Goal: Task Accomplishment & Management: Use online tool/utility

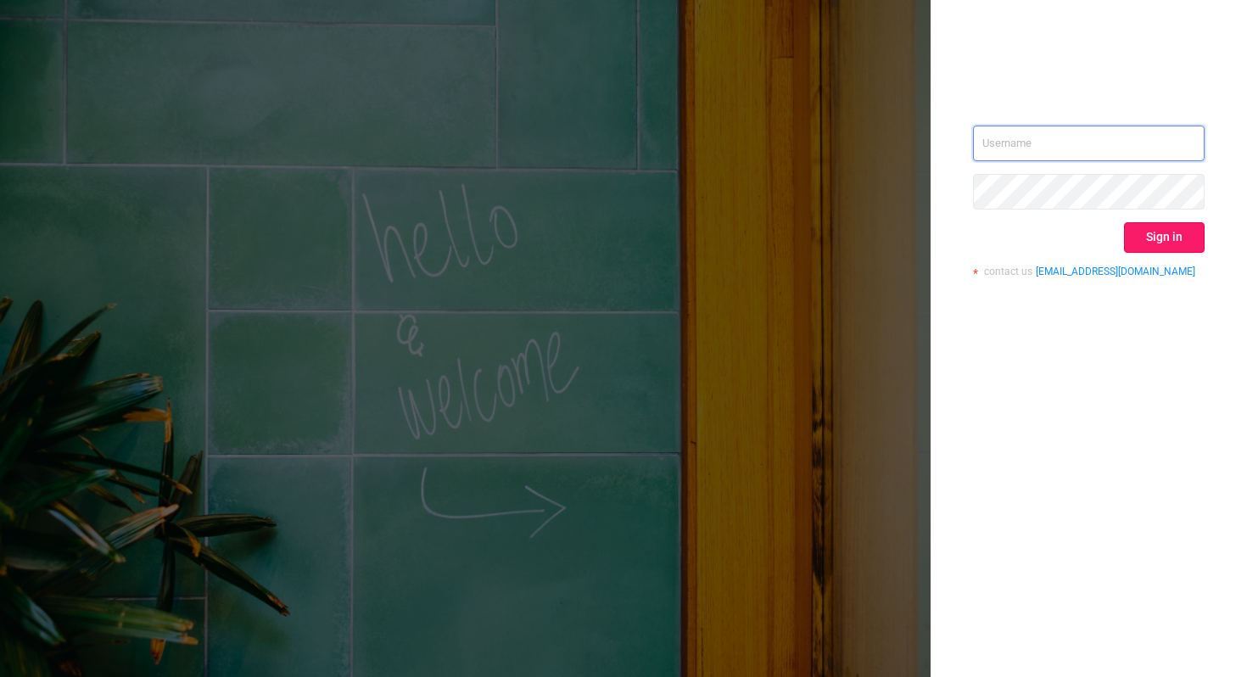
type input "[PERSON_NAME][EMAIL_ADDRESS][DOMAIN_NAME]"
click at [1179, 247] on button "Sign in" at bounding box center [1164, 237] width 81 height 31
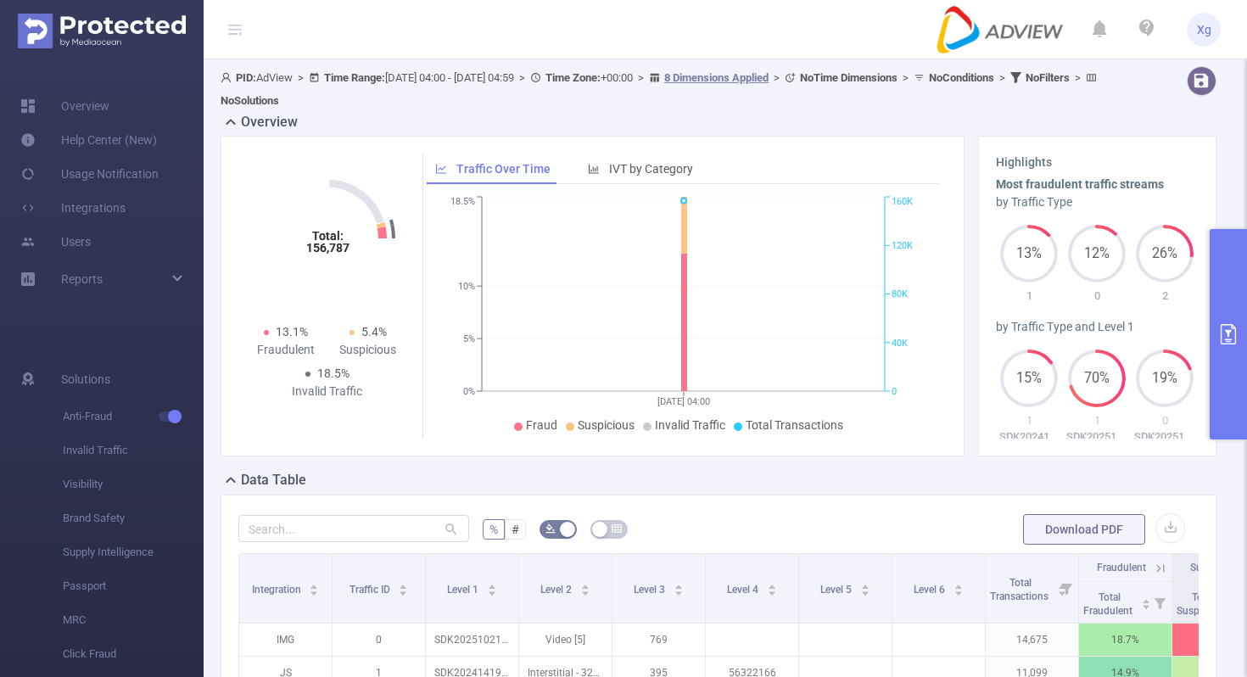
click at [1221, 300] on button "primary" at bounding box center [1227, 334] width 37 height 210
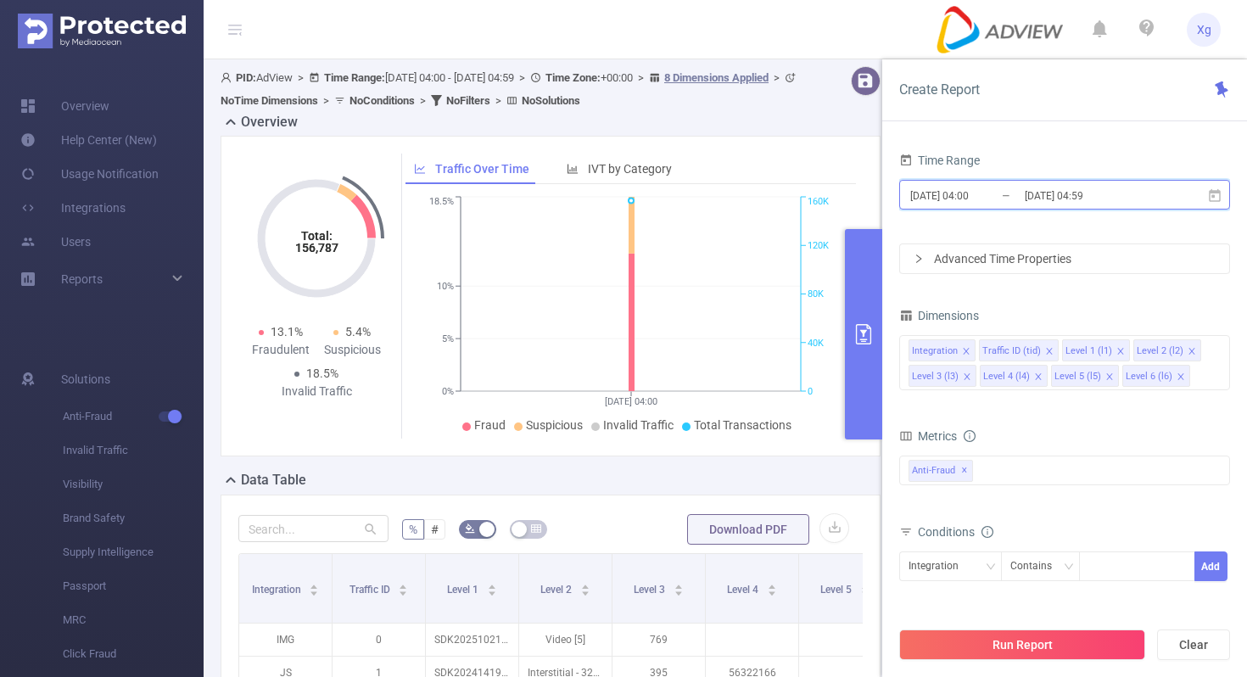
click at [1220, 198] on icon at bounding box center [1214, 195] width 15 height 15
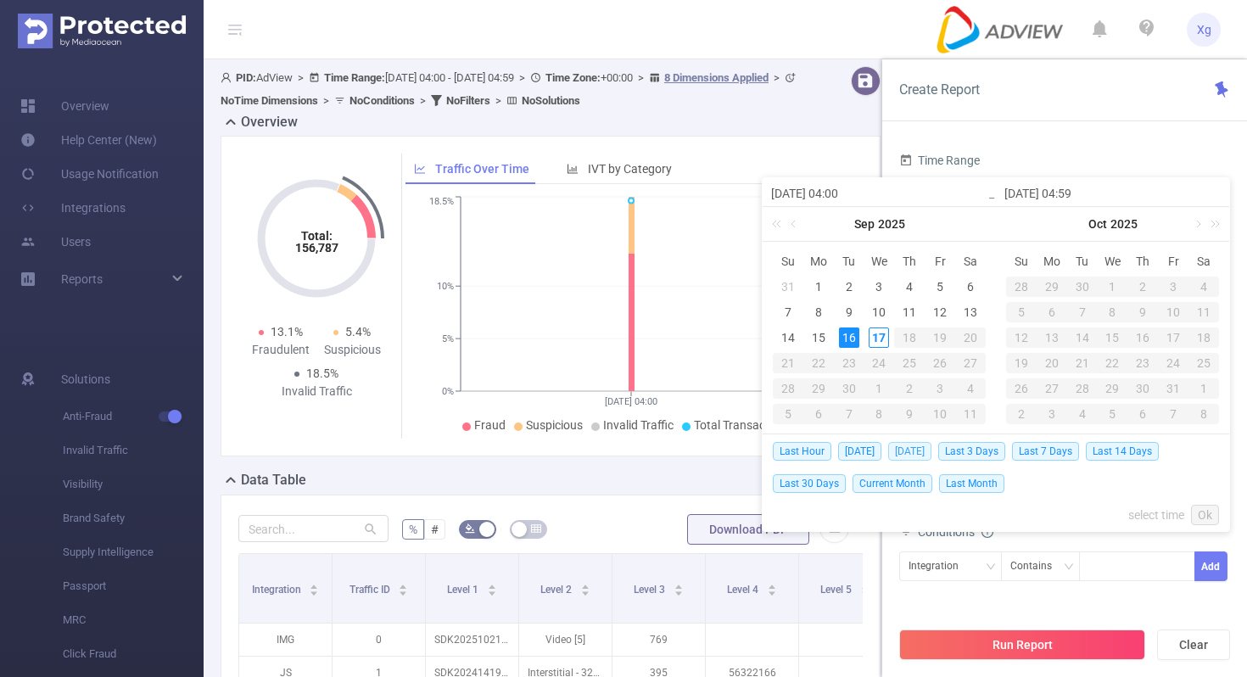
click at [913, 448] on span "[DATE]" at bounding box center [909, 451] width 43 height 19
type input "[DATE] 00:00"
type input "[DATE] 23:59"
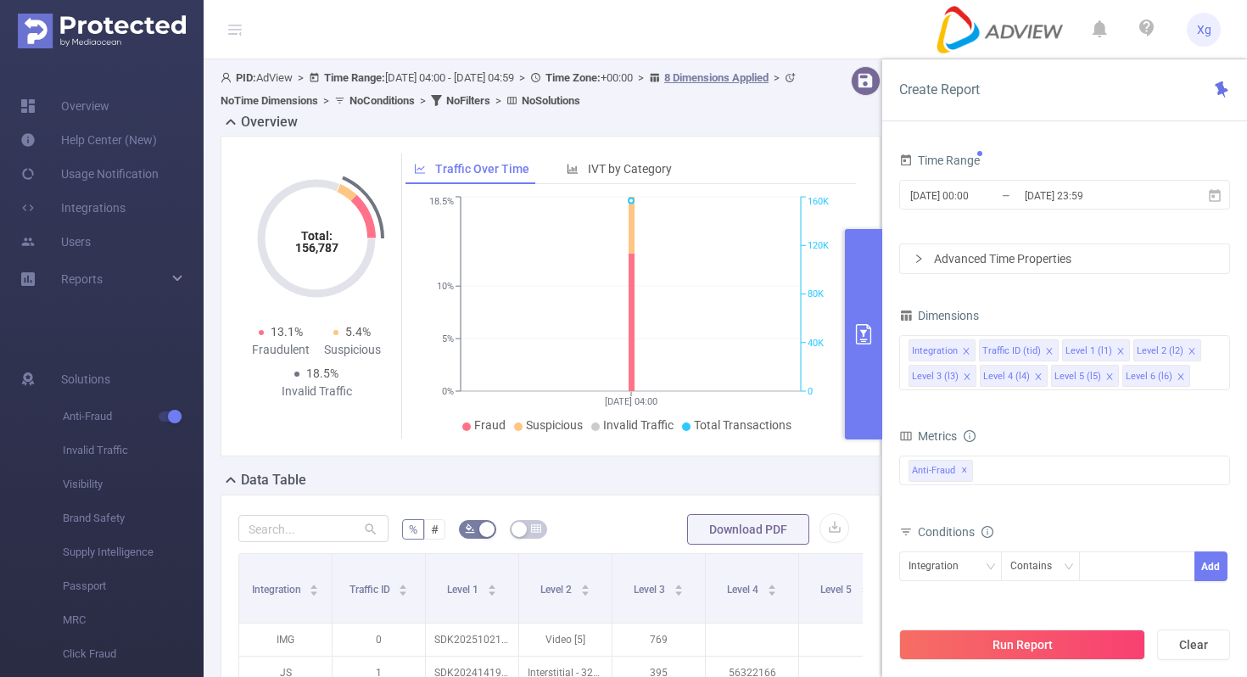
click at [1016, 265] on div "Advanced Time Properties" at bounding box center [1064, 258] width 329 height 29
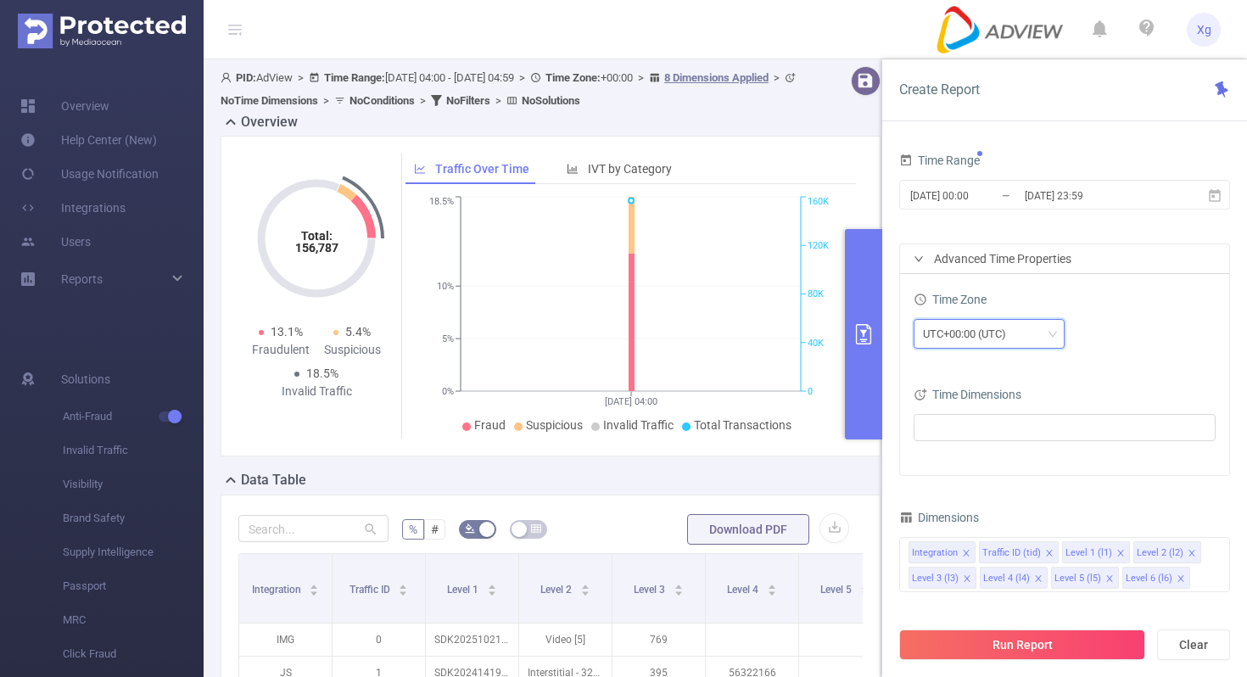
click at [1002, 335] on div "UTC+00:00 (UTC)" at bounding box center [970, 334] width 95 height 28
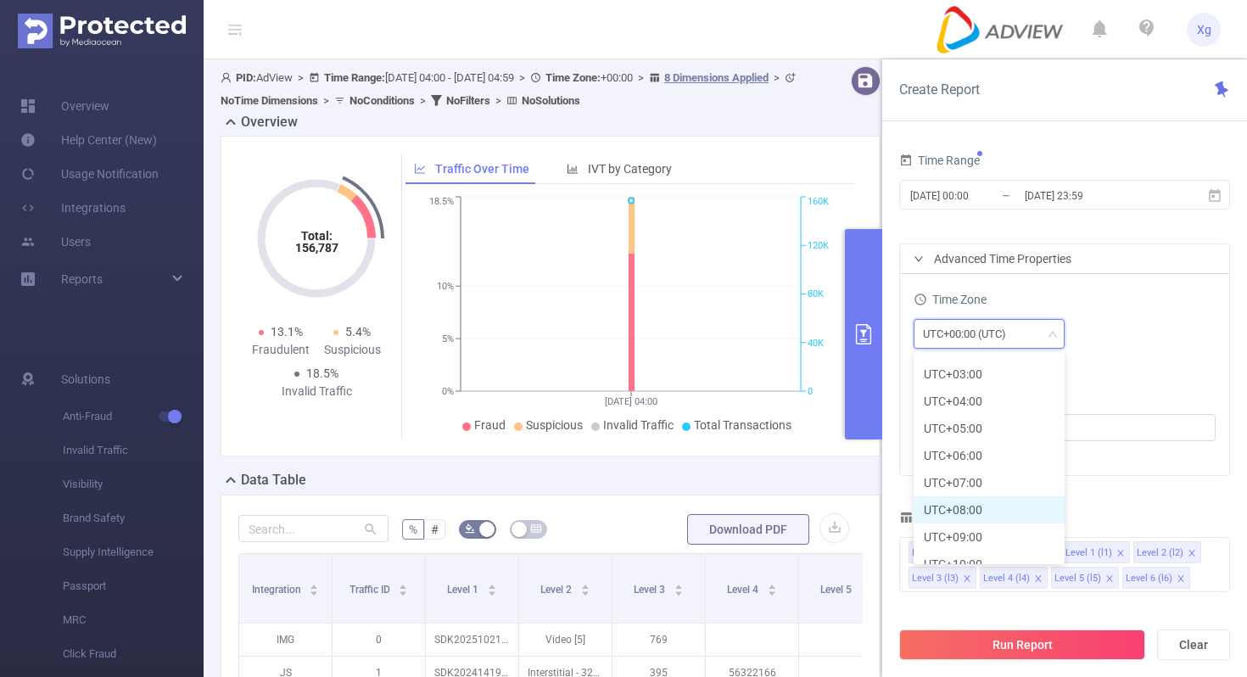
click at [987, 504] on li "UTC+08:00" at bounding box center [988, 509] width 151 height 27
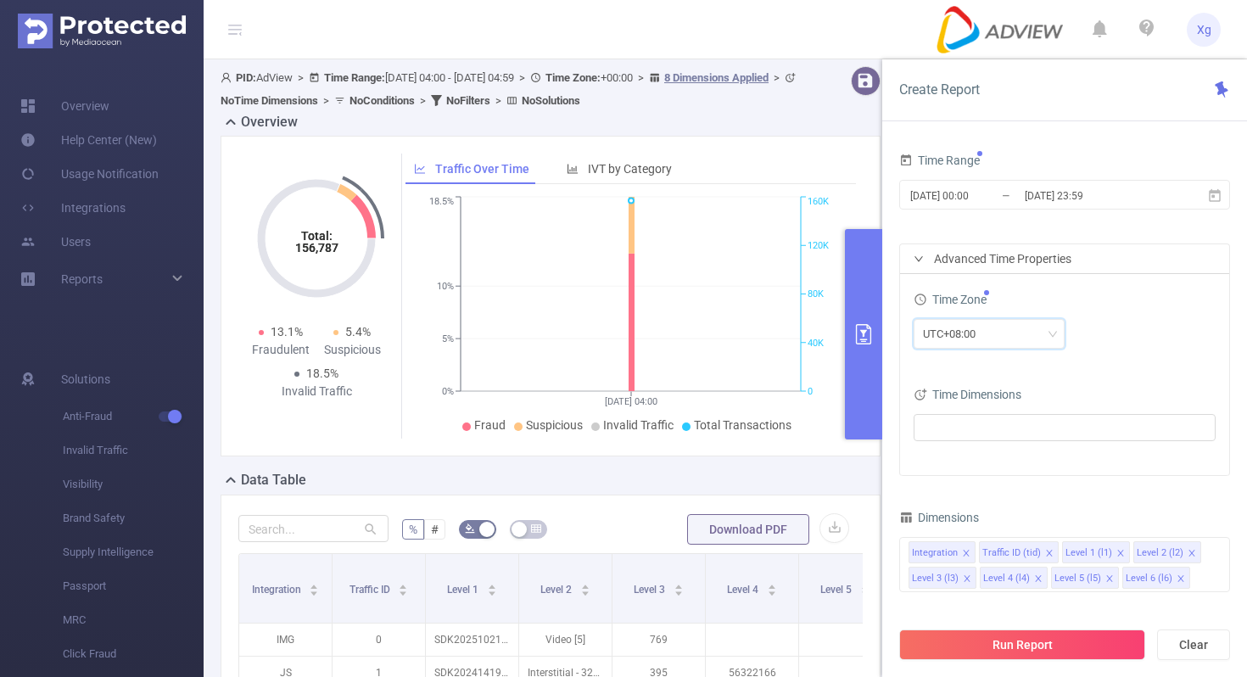
click at [1134, 355] on div "UTC+08:00" at bounding box center [1064, 335] width 302 height 40
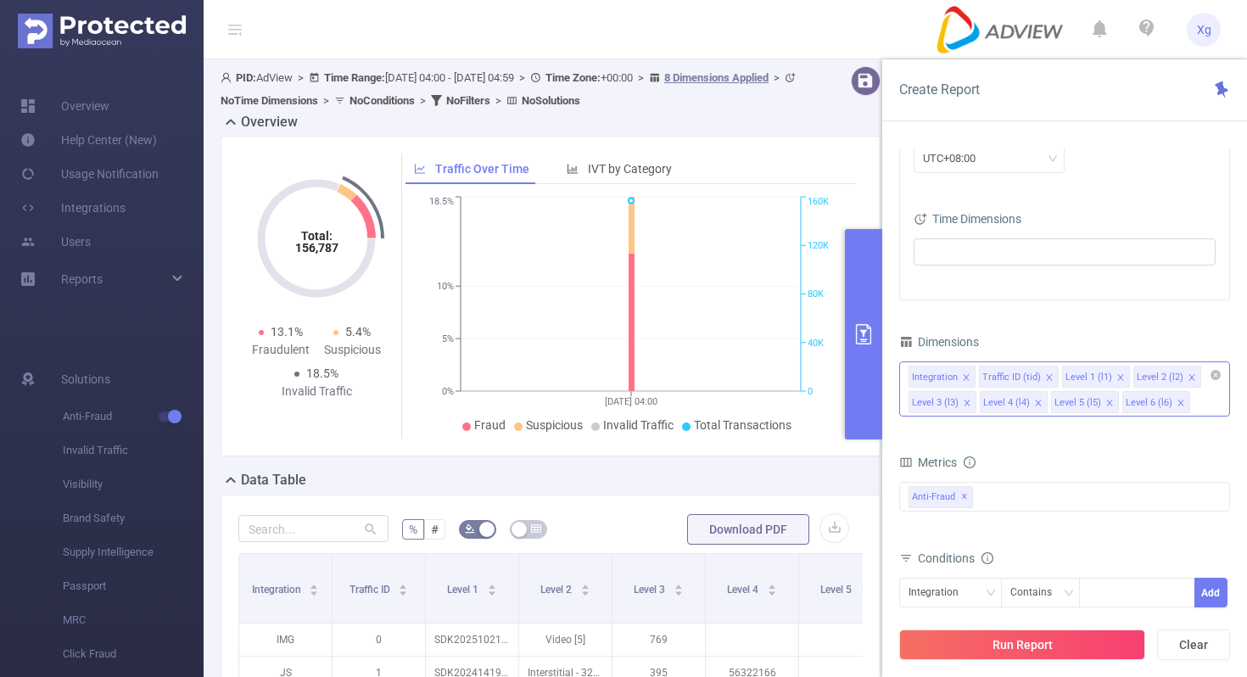
click at [965, 377] on icon "icon: close" at bounding box center [966, 377] width 6 height 6
click at [977, 375] on icon "icon: close" at bounding box center [978, 377] width 8 height 8
click at [989, 492] on div "Anti-Fraud ✕" at bounding box center [1064, 497] width 331 height 30
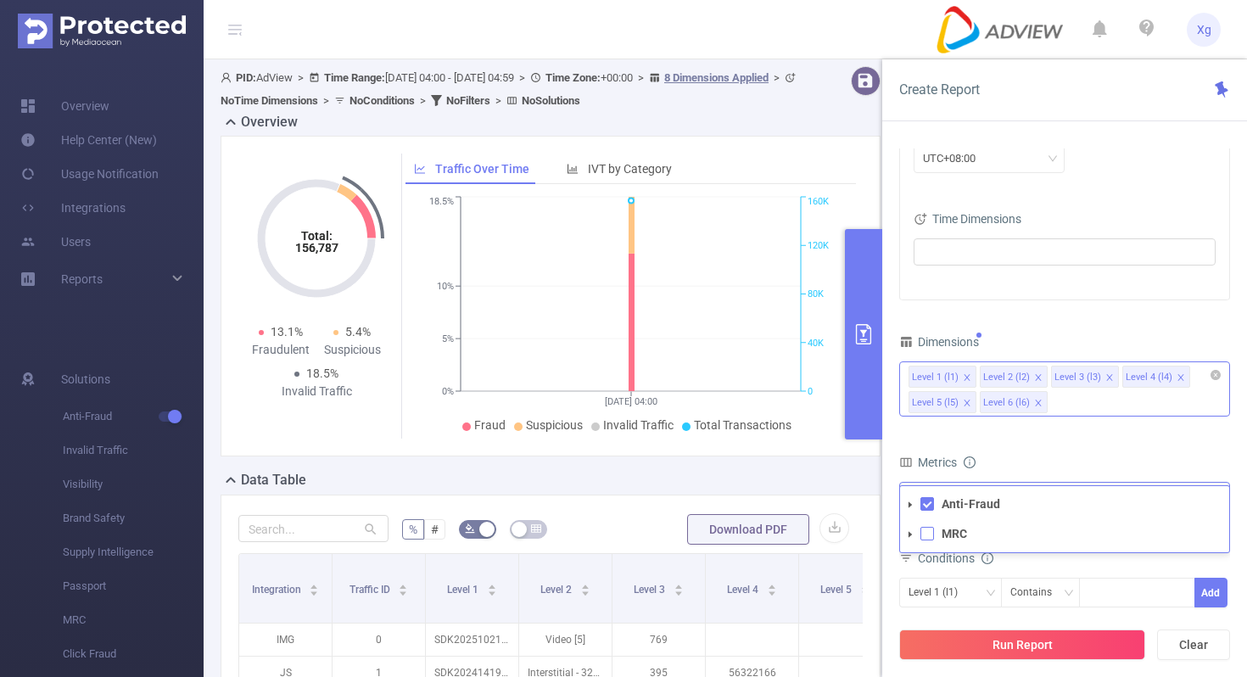
click at [928, 537] on span at bounding box center [927, 534] width 14 height 14
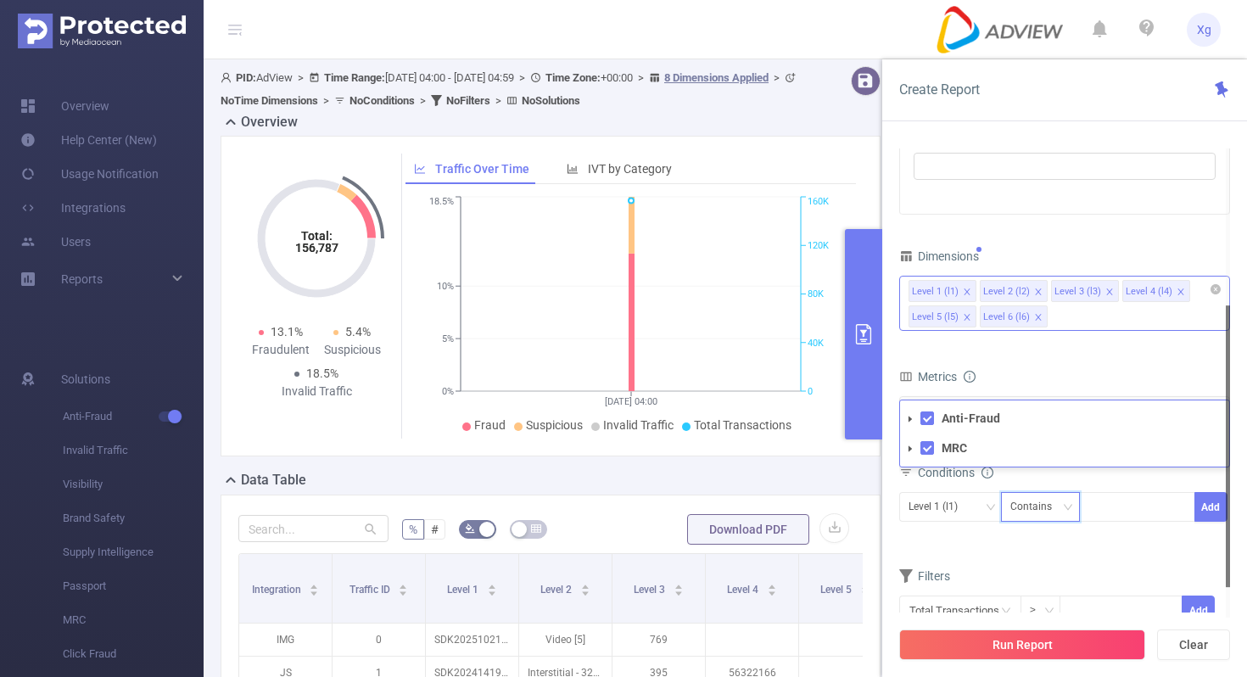
click at [1064, 499] on div "Contains" at bounding box center [1040, 507] width 61 height 28
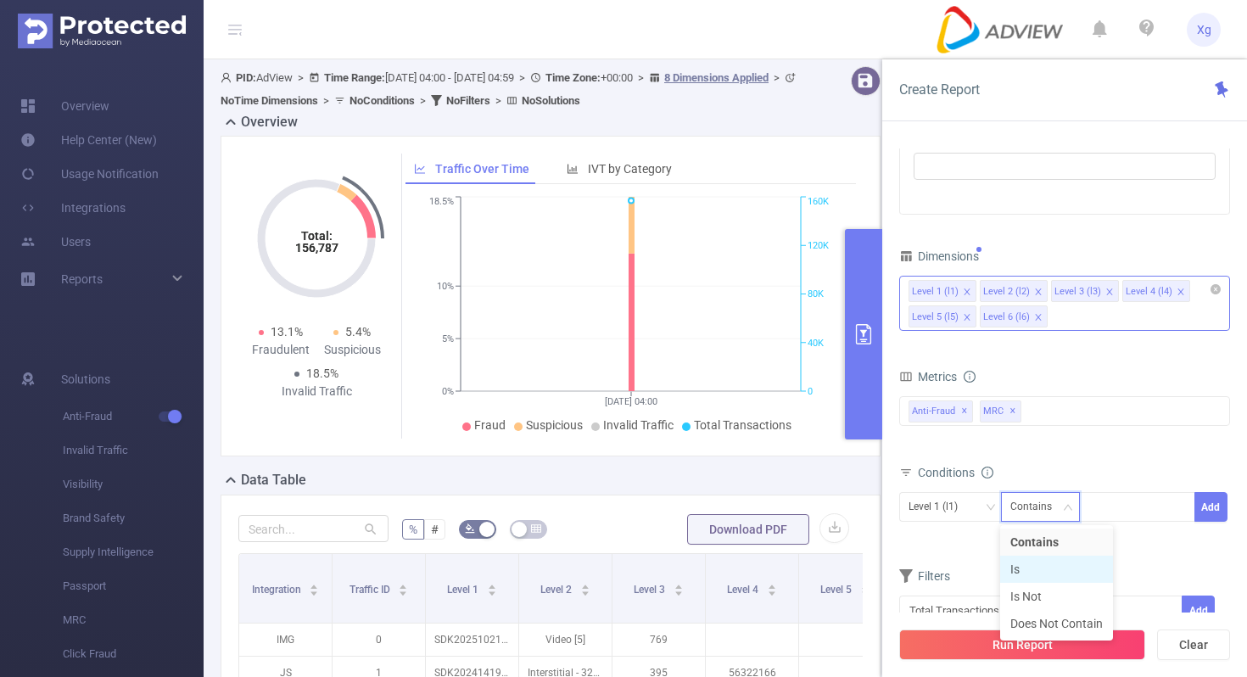
click at [1029, 562] on li "Is" at bounding box center [1056, 569] width 113 height 27
click at [1126, 500] on div at bounding box center [1137, 507] width 98 height 28
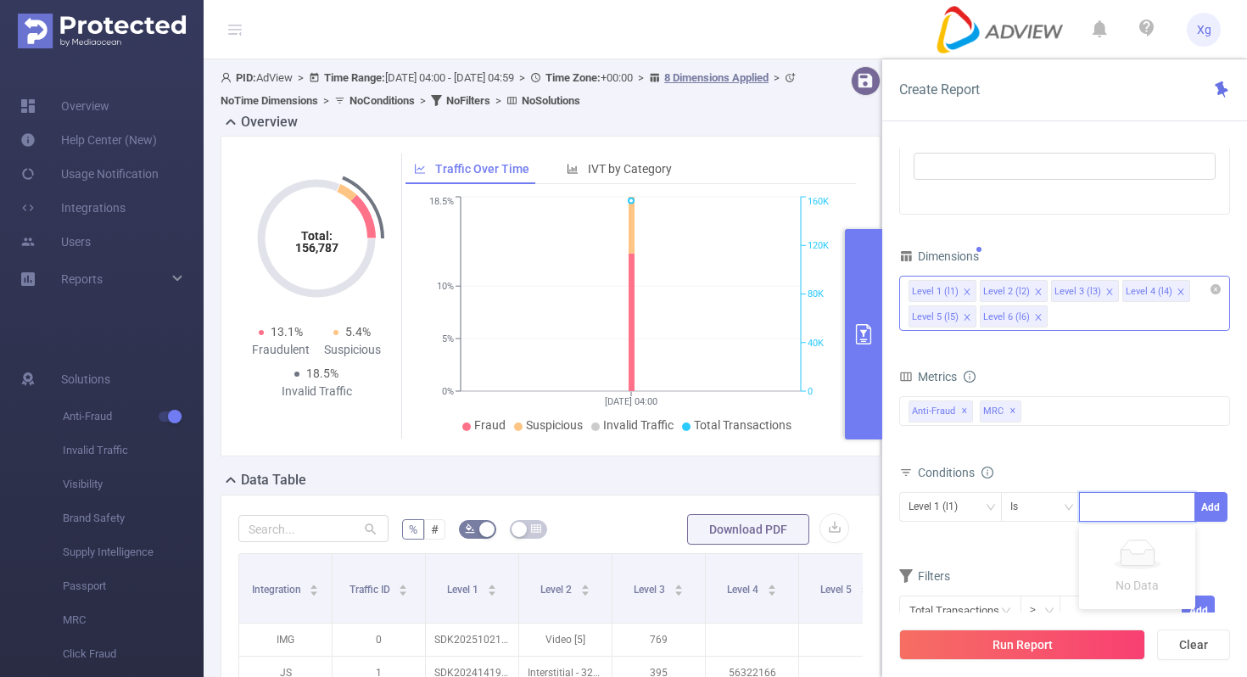
paste input "SDK20251104110931stokfmb40cain58"
type input "SDK20251104110931stokfmb40cain58"
click at [1218, 511] on button "Add" at bounding box center [1210, 507] width 33 height 30
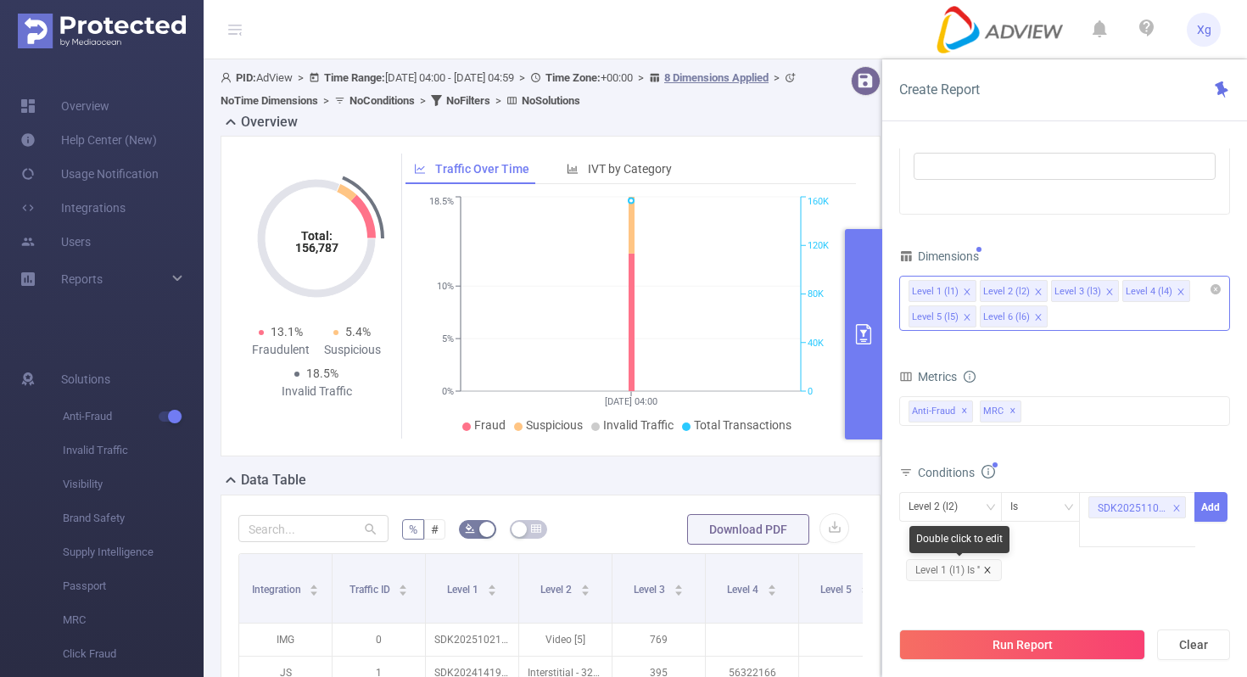
click at [991, 566] on icon "icon: close" at bounding box center [987, 570] width 8 height 8
click at [995, 513] on div "Level 2 (l2)" at bounding box center [950, 507] width 103 height 30
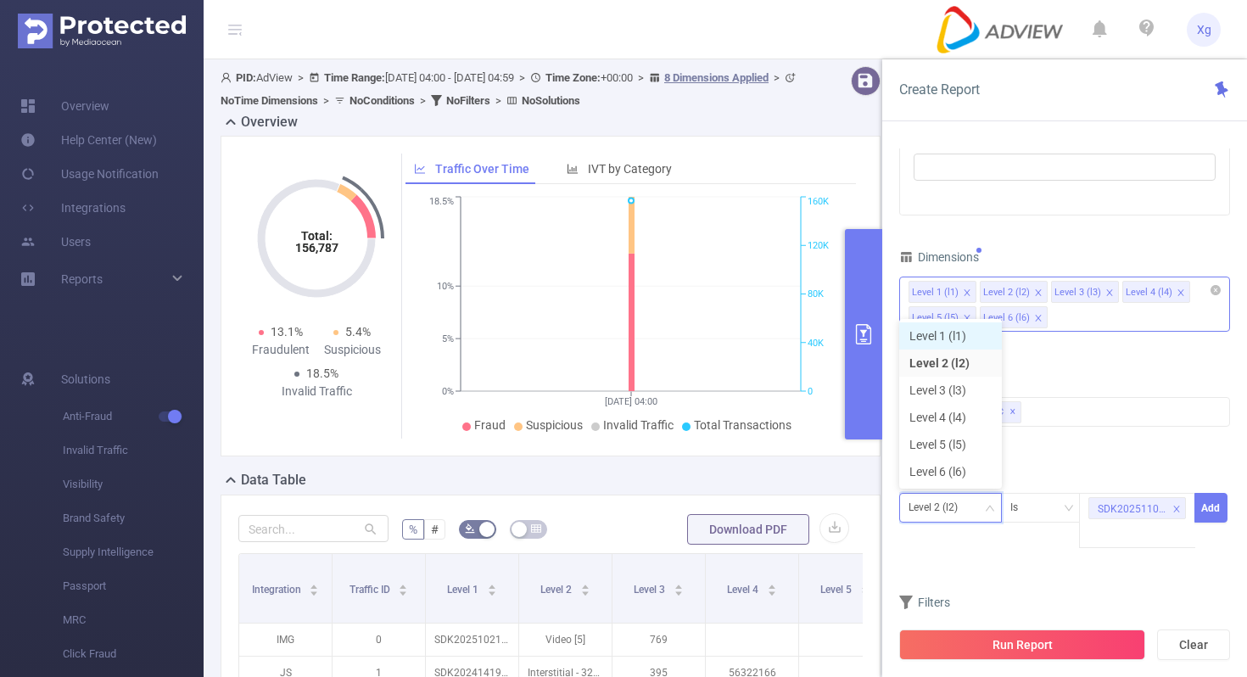
click at [963, 343] on li "Level 1 (l1)" at bounding box center [950, 335] width 103 height 27
click at [1211, 505] on button "Add" at bounding box center [1210, 508] width 33 height 30
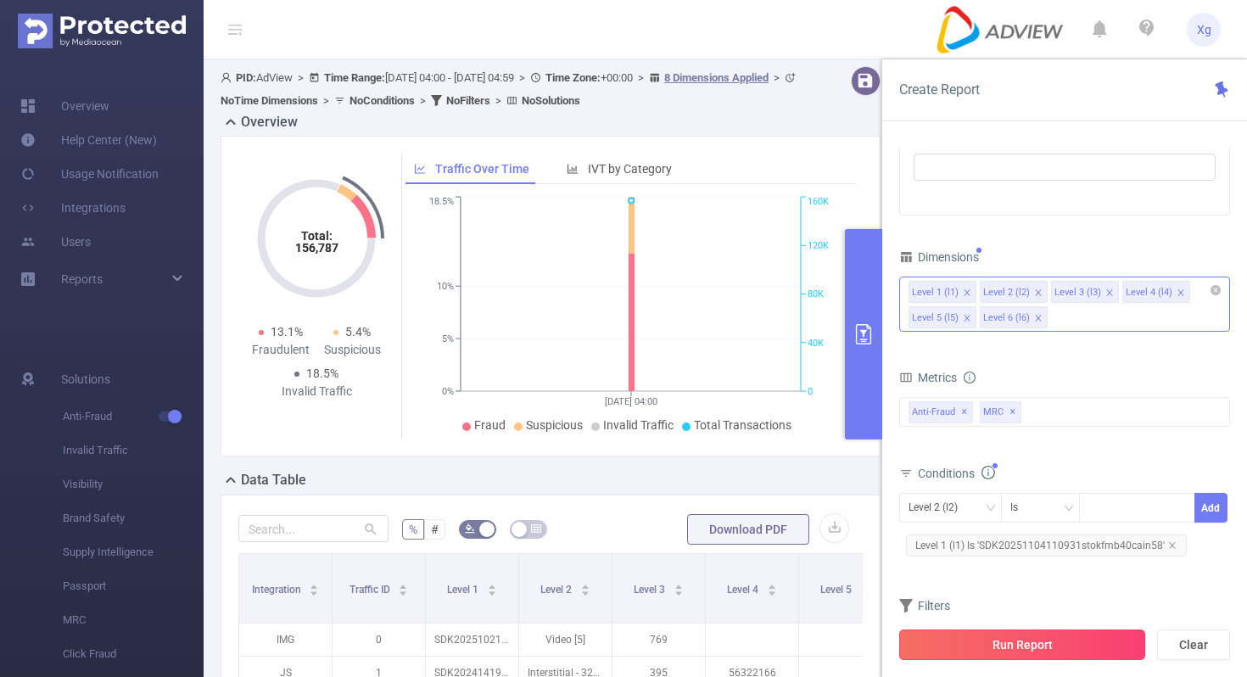
click at [1013, 647] on button "Run Report" at bounding box center [1022, 644] width 246 height 31
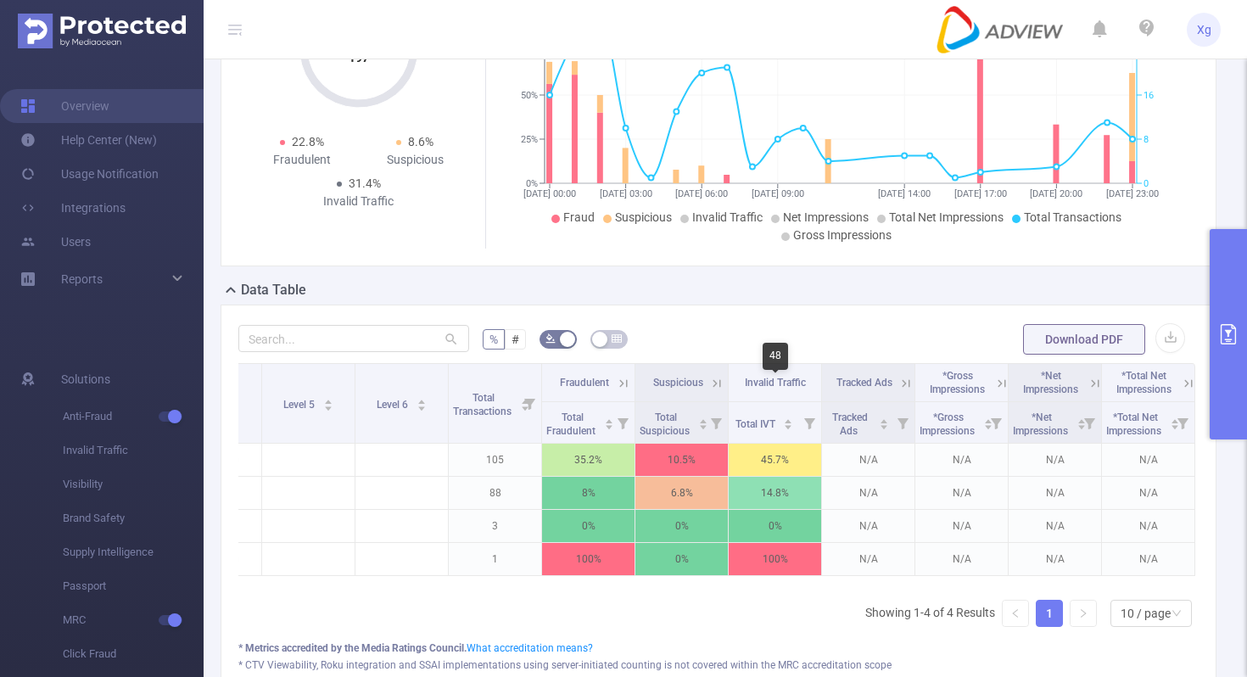
scroll to position [128, 0]
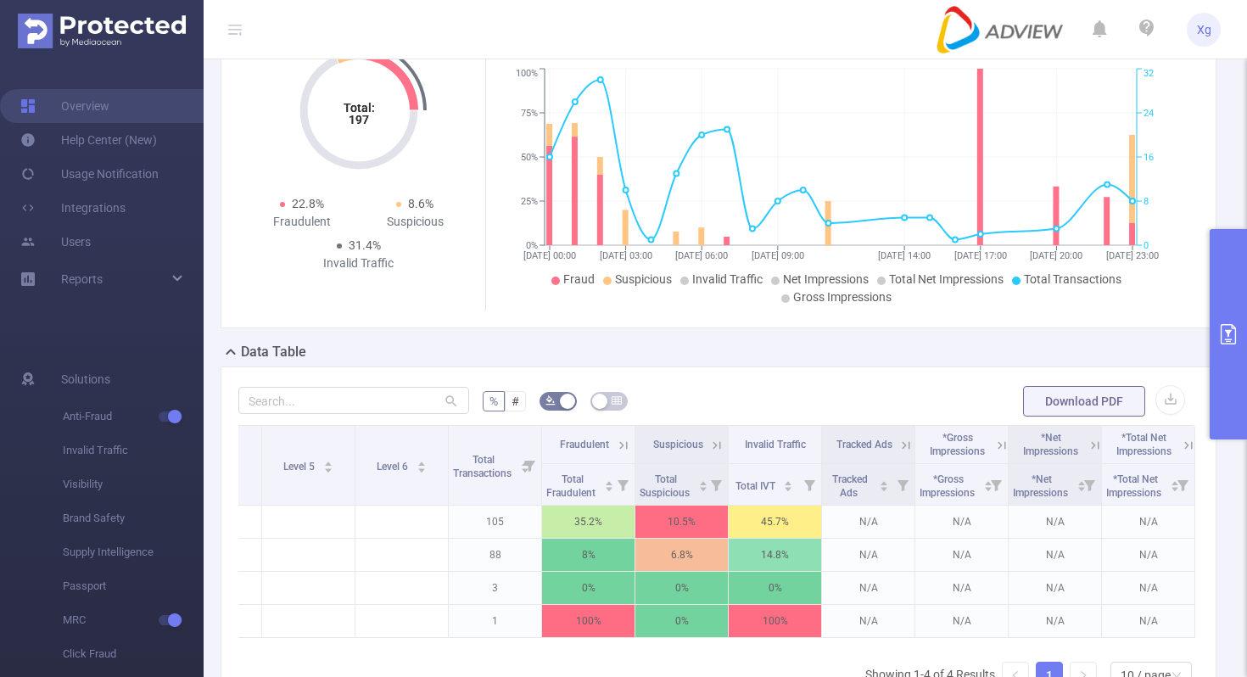
click at [1232, 332] on icon "primary" at bounding box center [1228, 334] width 20 height 20
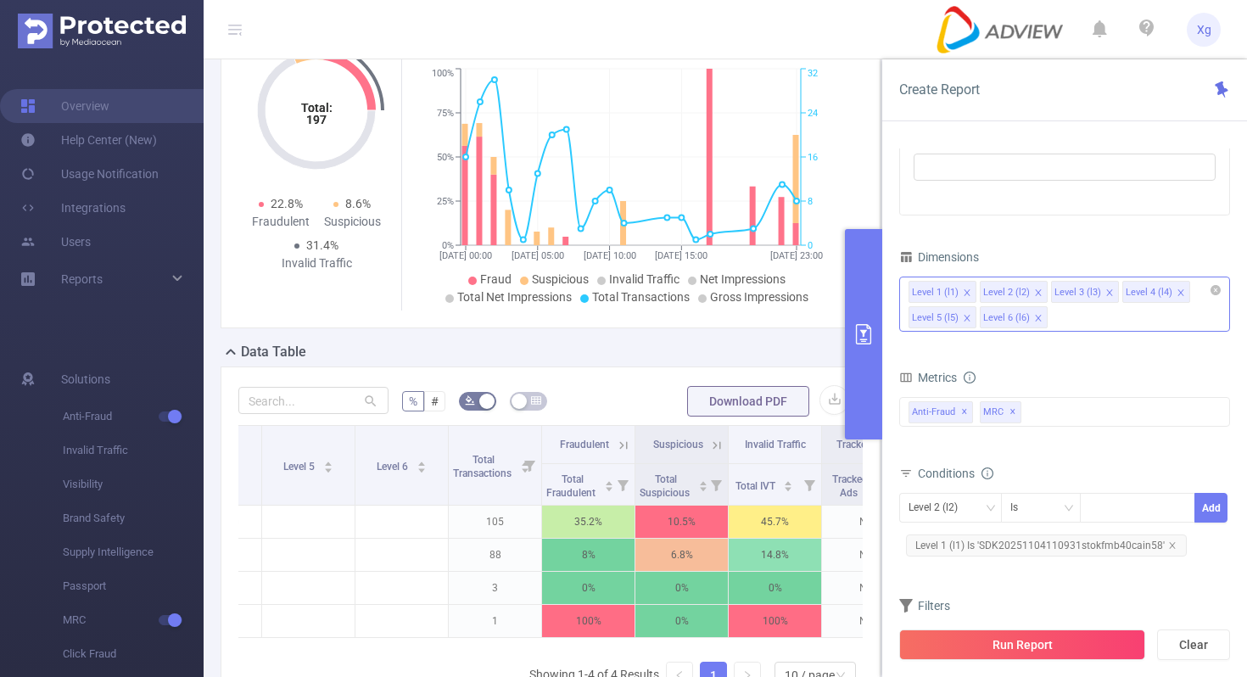
click at [1048, 550] on span "Level 1 (l1) Is 'SDK20251104110931stokfmb40cain58'" at bounding box center [1046, 545] width 281 height 22
click at [1181, 505] on icon "icon: close-circle" at bounding box center [1180, 506] width 10 height 10
click at [1141, 508] on div at bounding box center [1137, 508] width 98 height 28
paste input "SDK20251104110929rjmrpnnn2yvgfh9"
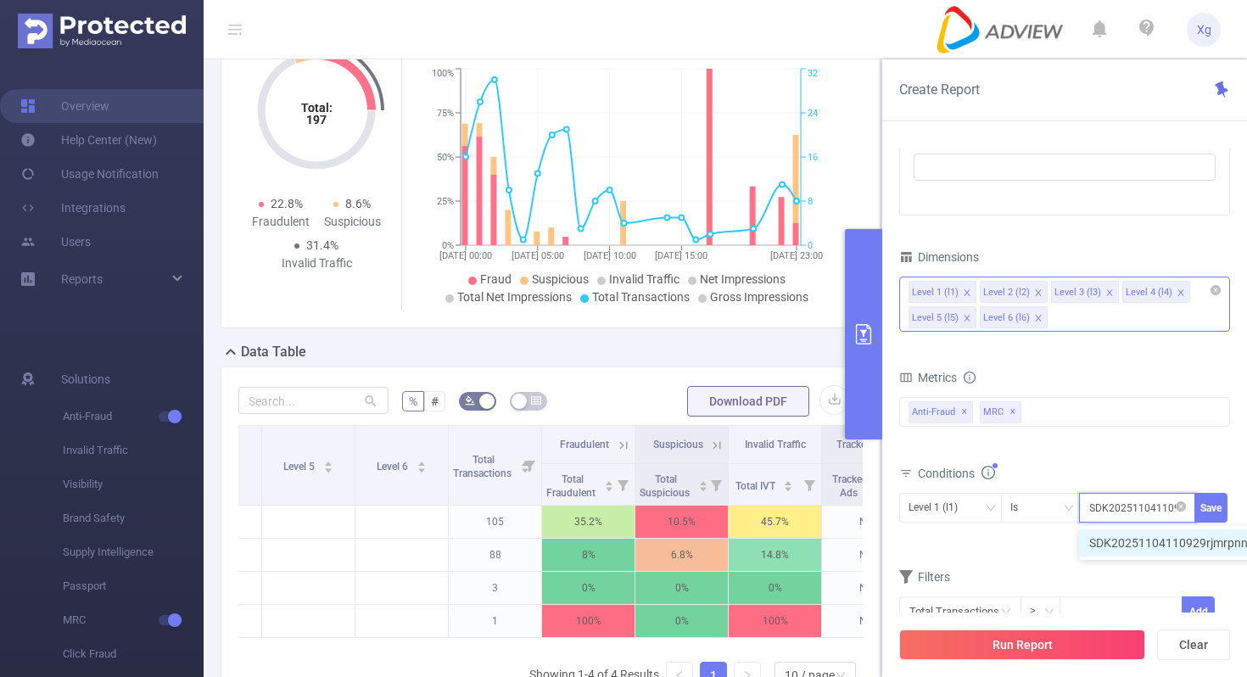
scroll to position [0, 81]
type input "SDK20251104110929rjmrpnnn2yvgfh9"
click at [1213, 502] on button "Save" at bounding box center [1210, 508] width 33 height 30
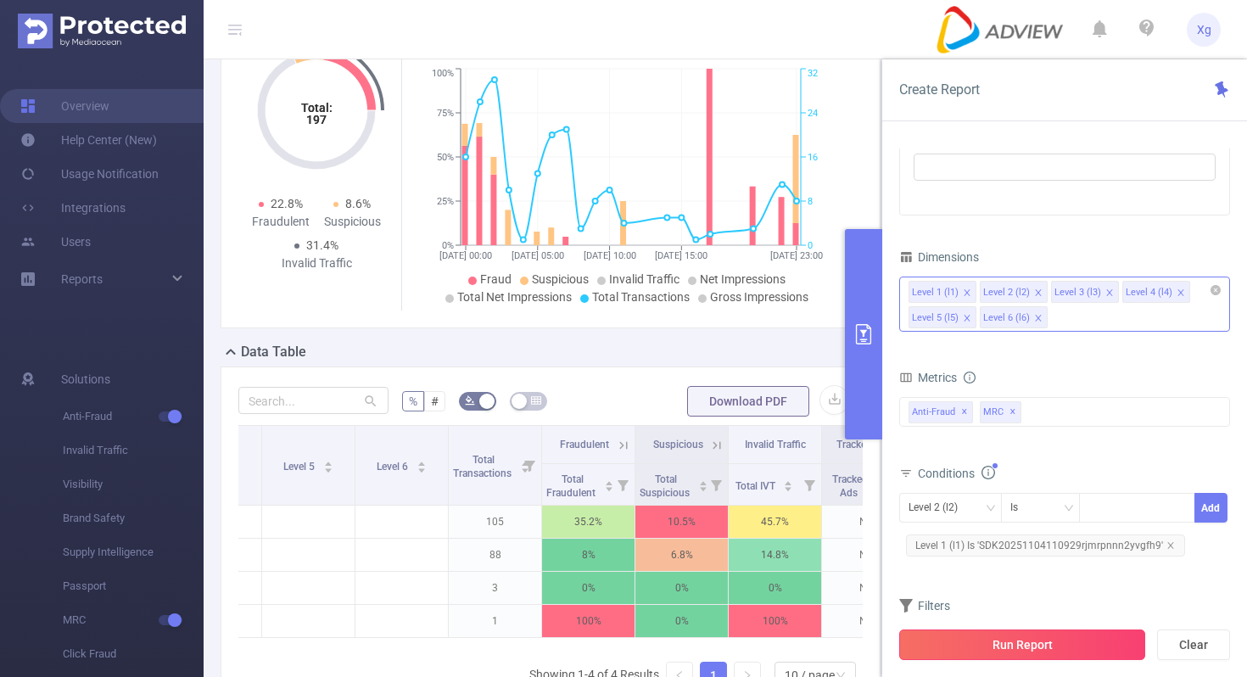
click at [994, 646] on button "Run Report" at bounding box center [1022, 644] width 246 height 31
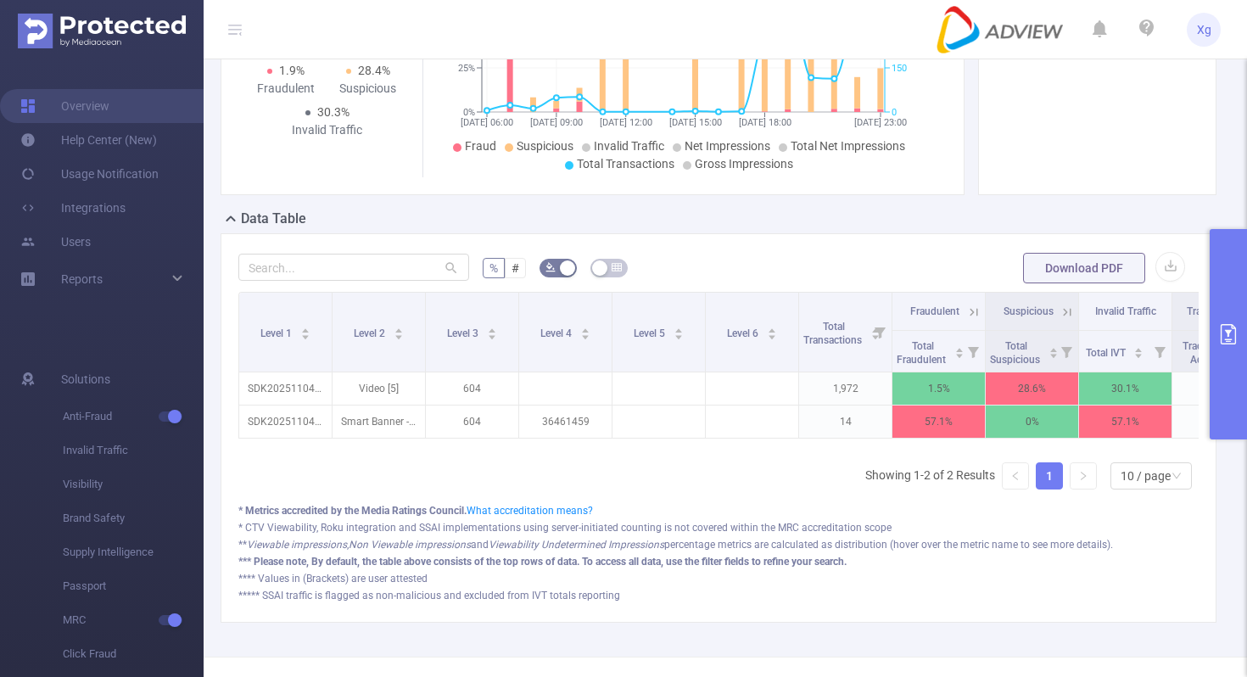
scroll to position [312, 0]
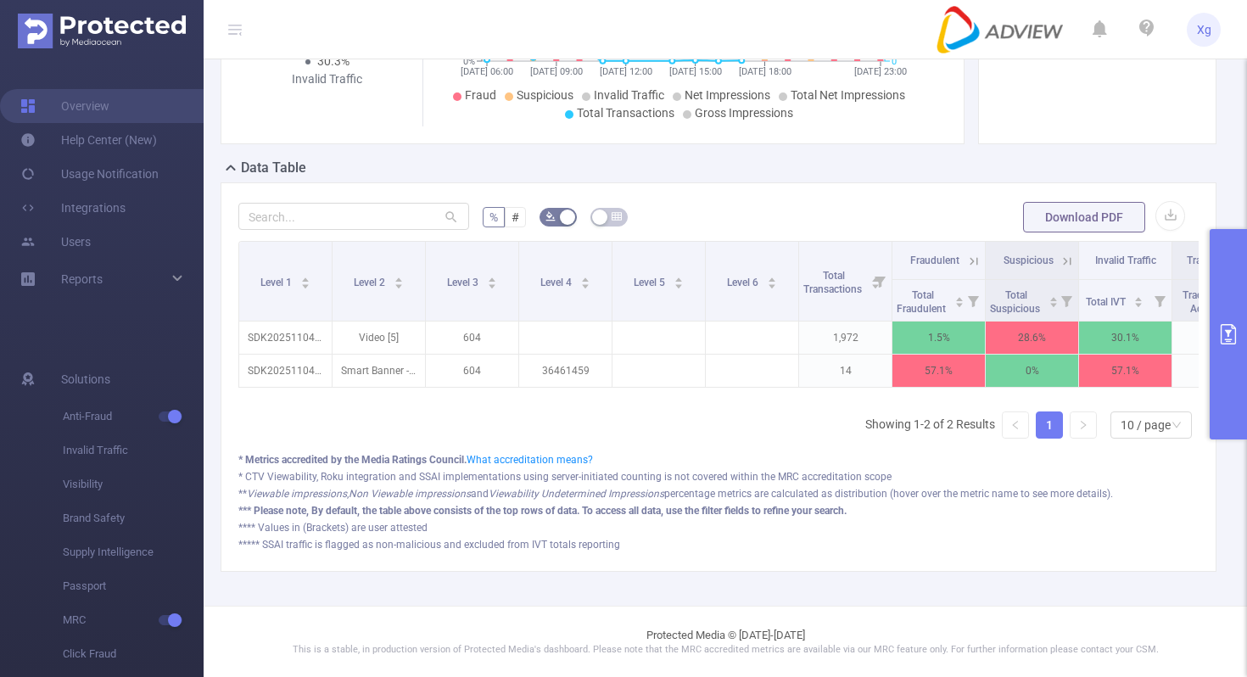
click at [1219, 322] on button "primary" at bounding box center [1227, 334] width 37 height 210
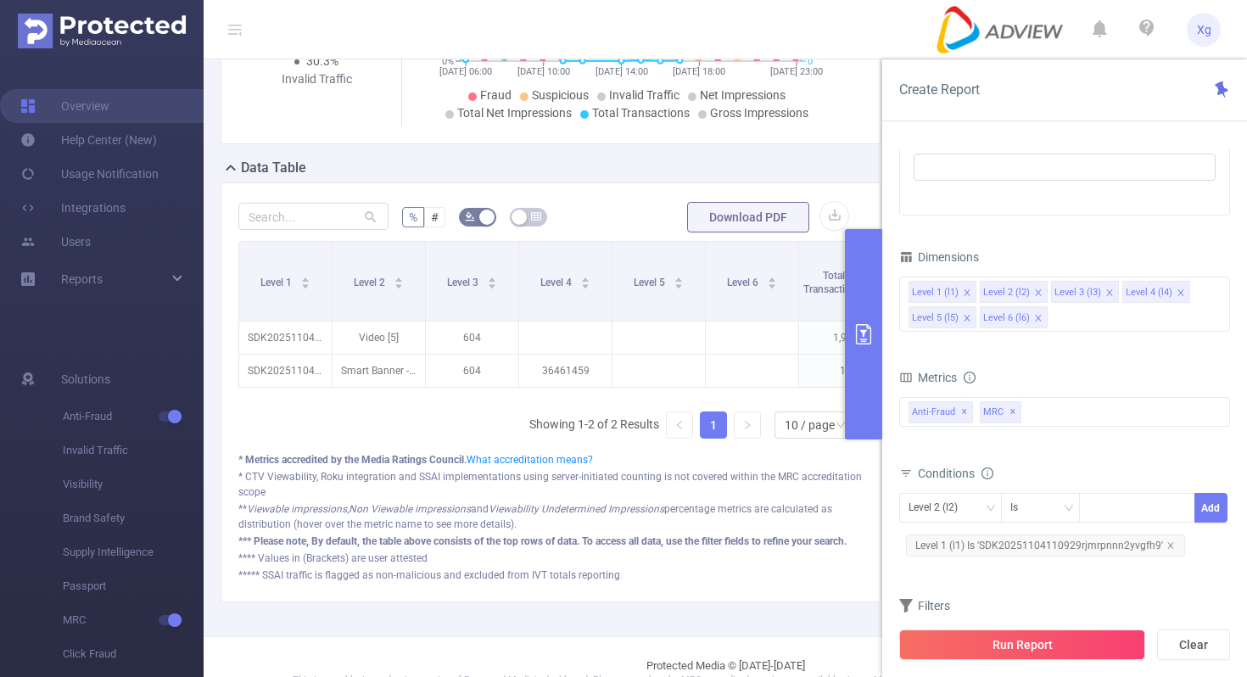
click at [1080, 544] on span "Level 1 (l1) Is 'SDK20251104110929rjmrpnnn2yvgfh9'" at bounding box center [1045, 545] width 279 height 22
click at [1182, 505] on icon "icon: close-circle" at bounding box center [1180, 506] width 10 height 10
click at [1125, 513] on div at bounding box center [1137, 508] width 98 height 28
paste input "SDK20251104110931stokfmb40cain58"
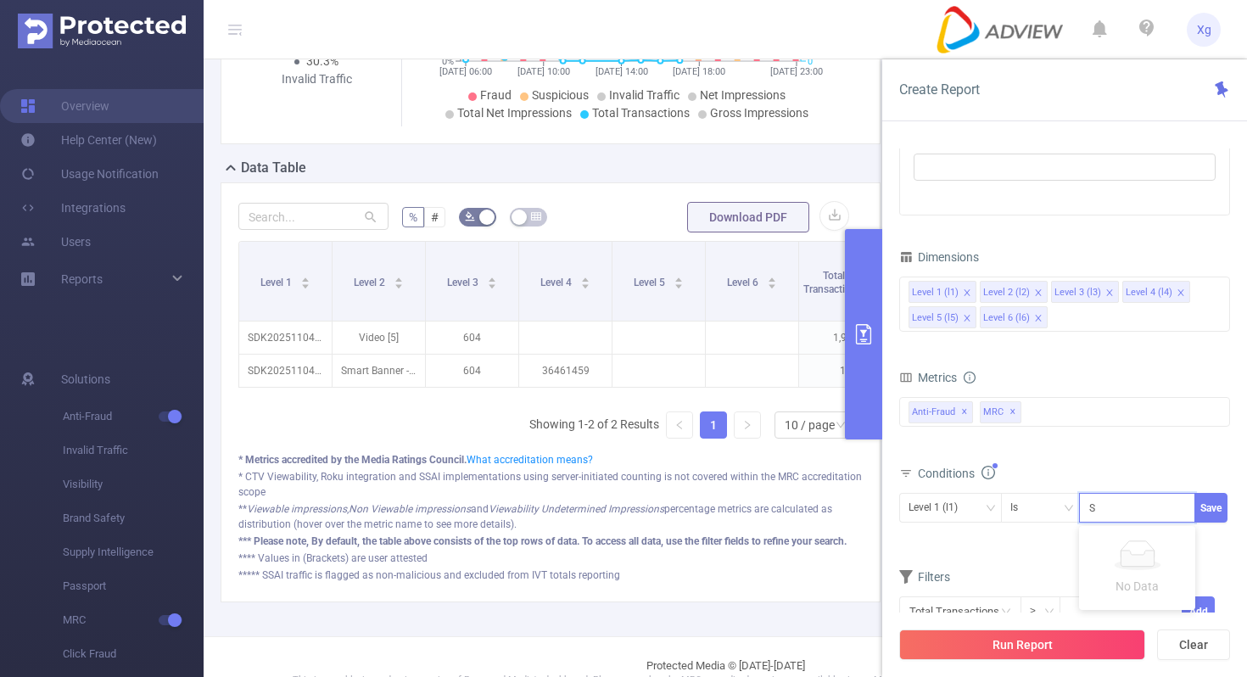
scroll to position [0, 83]
type input "SDK20251104110931stokfmb40cain58"
click at [1210, 503] on button "Save" at bounding box center [1210, 508] width 33 height 30
click at [990, 565] on span "Level 1 (l1) Is ''" at bounding box center [954, 571] width 96 height 22
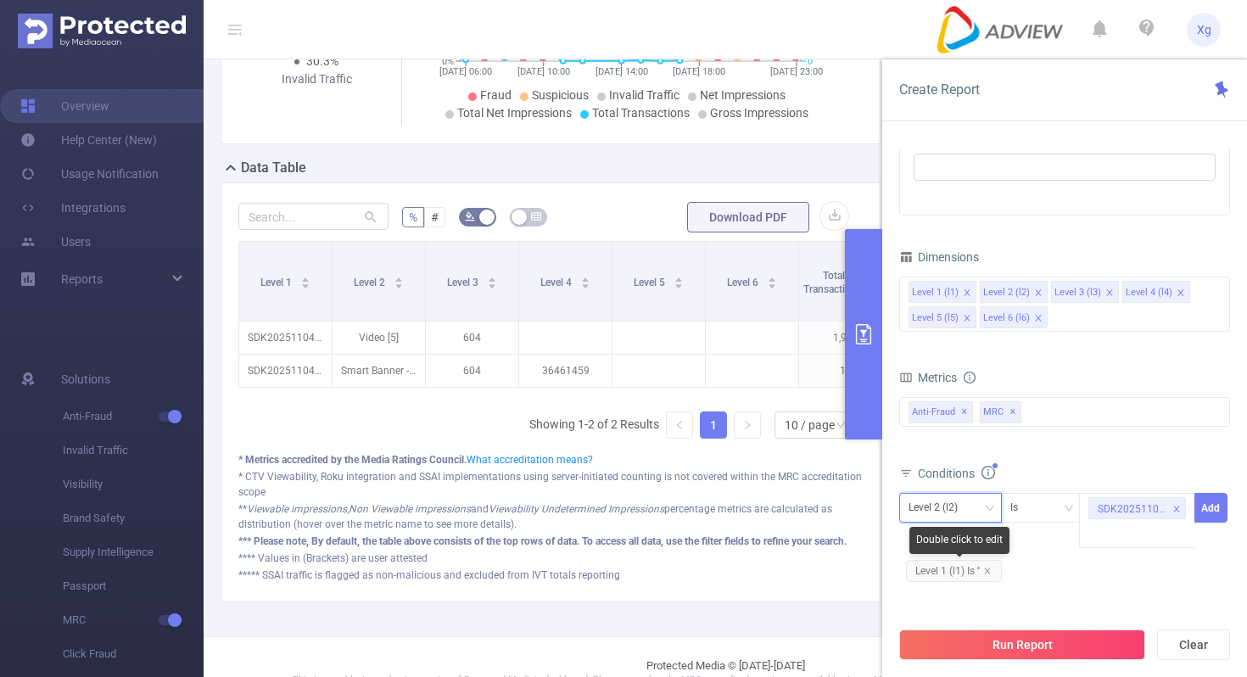
click at [981, 508] on div "Level 2 (l2)" at bounding box center [950, 508] width 84 height 28
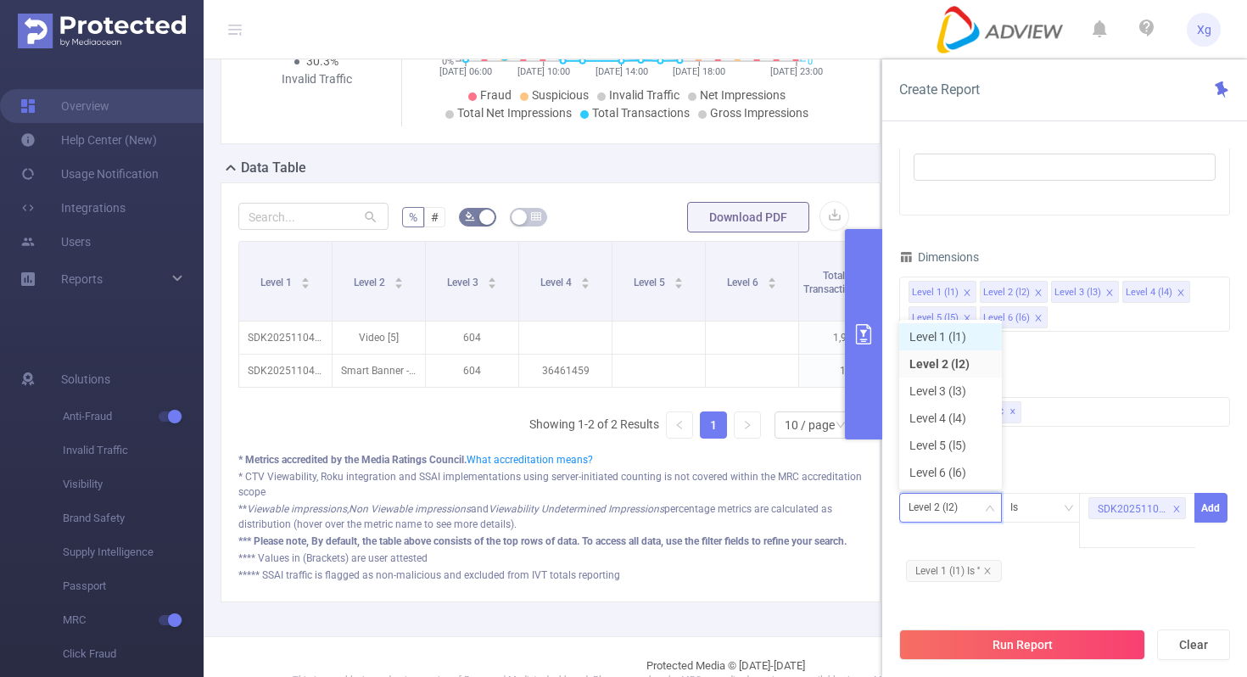
click at [963, 335] on li "Level 1 (l1)" at bounding box center [950, 336] width 103 height 27
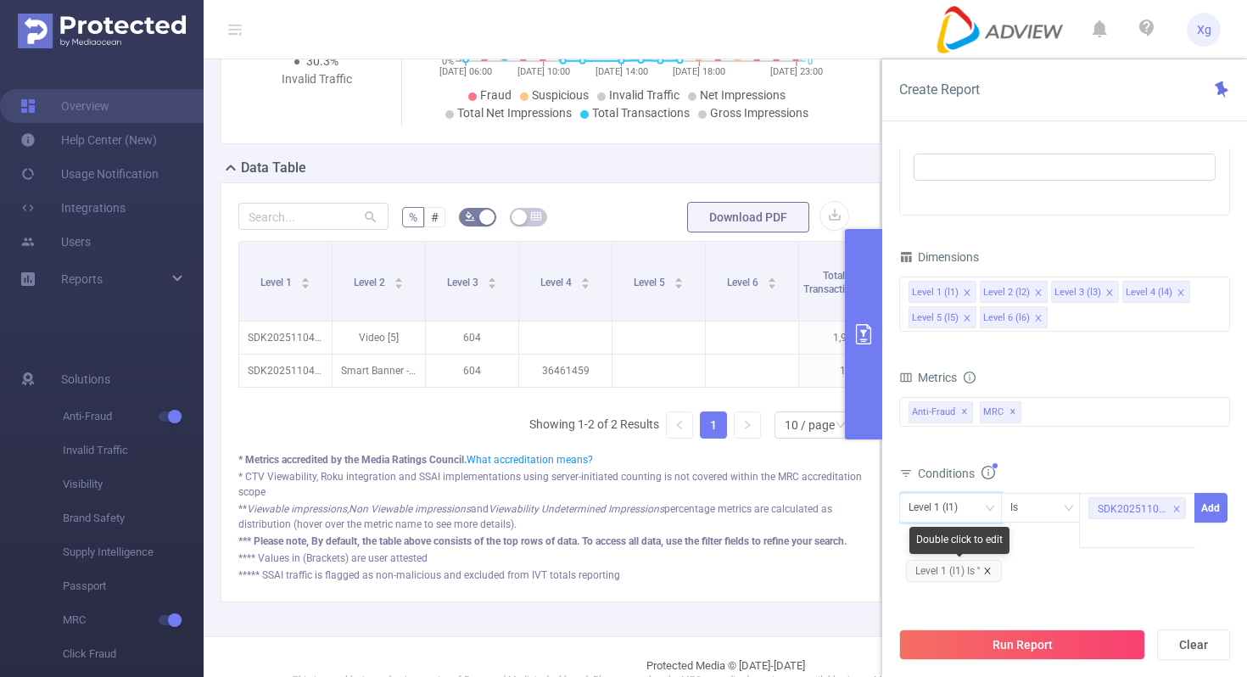
click at [990, 571] on icon "icon: close" at bounding box center [987, 571] width 8 height 8
click at [1214, 499] on button "Add" at bounding box center [1210, 508] width 33 height 30
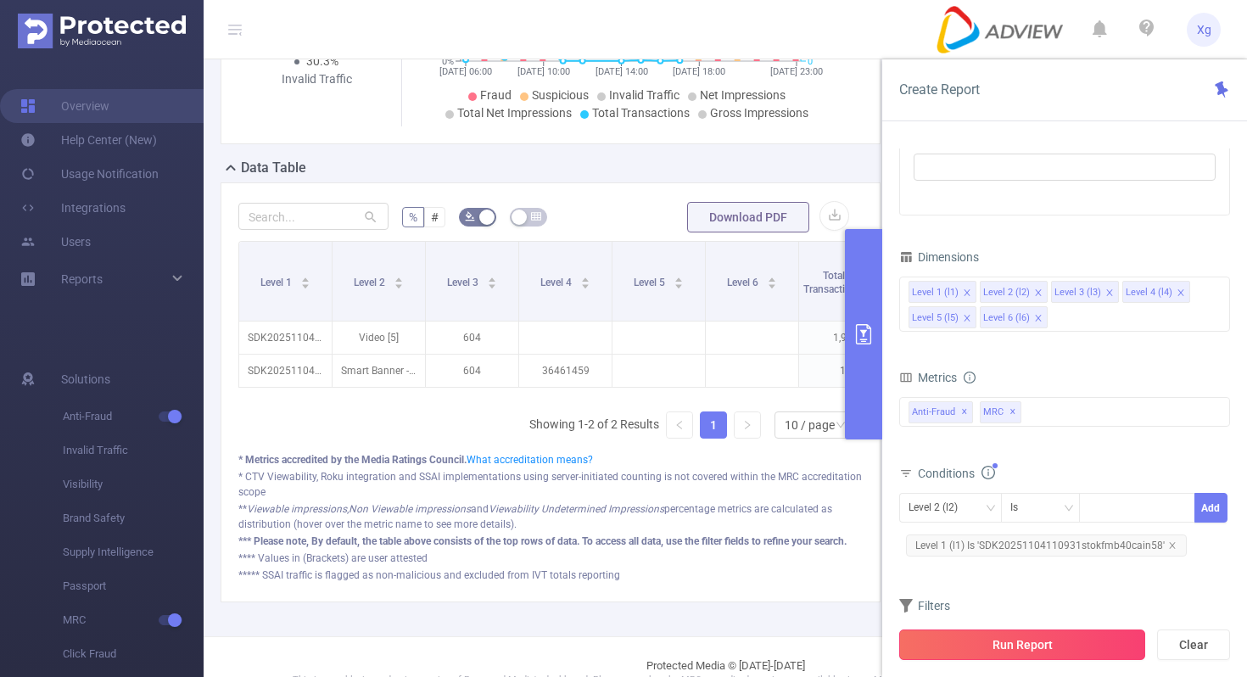
click at [1033, 644] on button "Run Report" at bounding box center [1022, 644] width 246 height 31
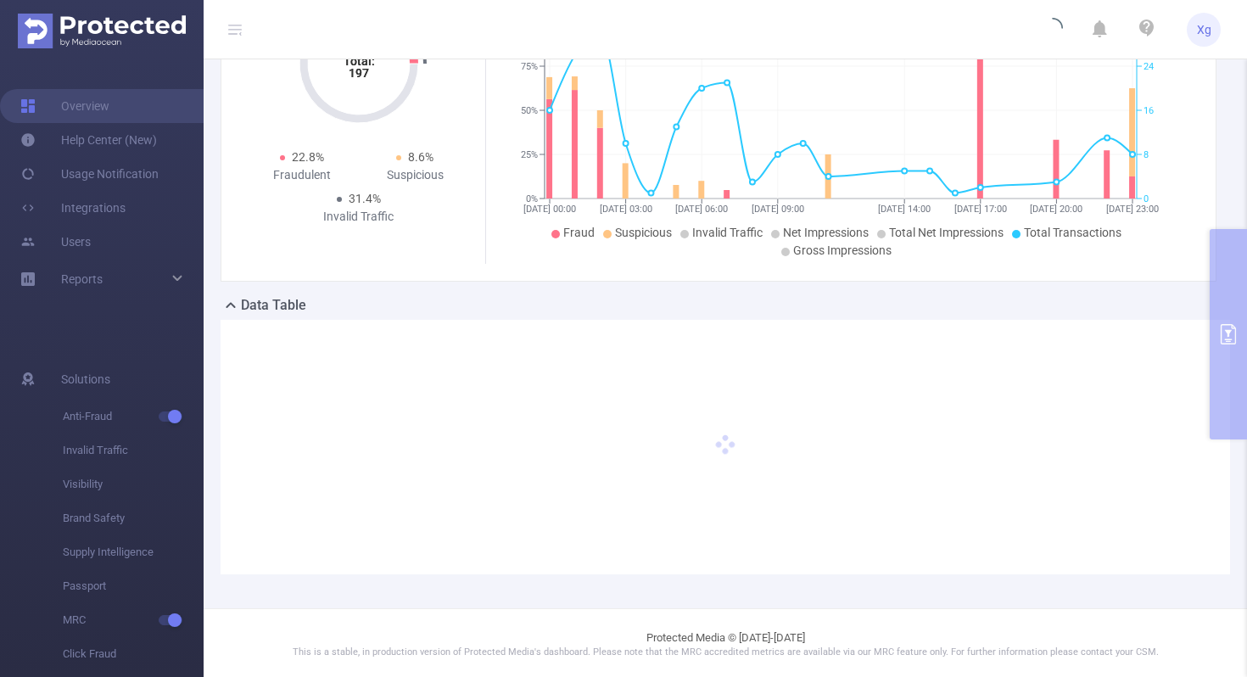
scroll to position [177, 0]
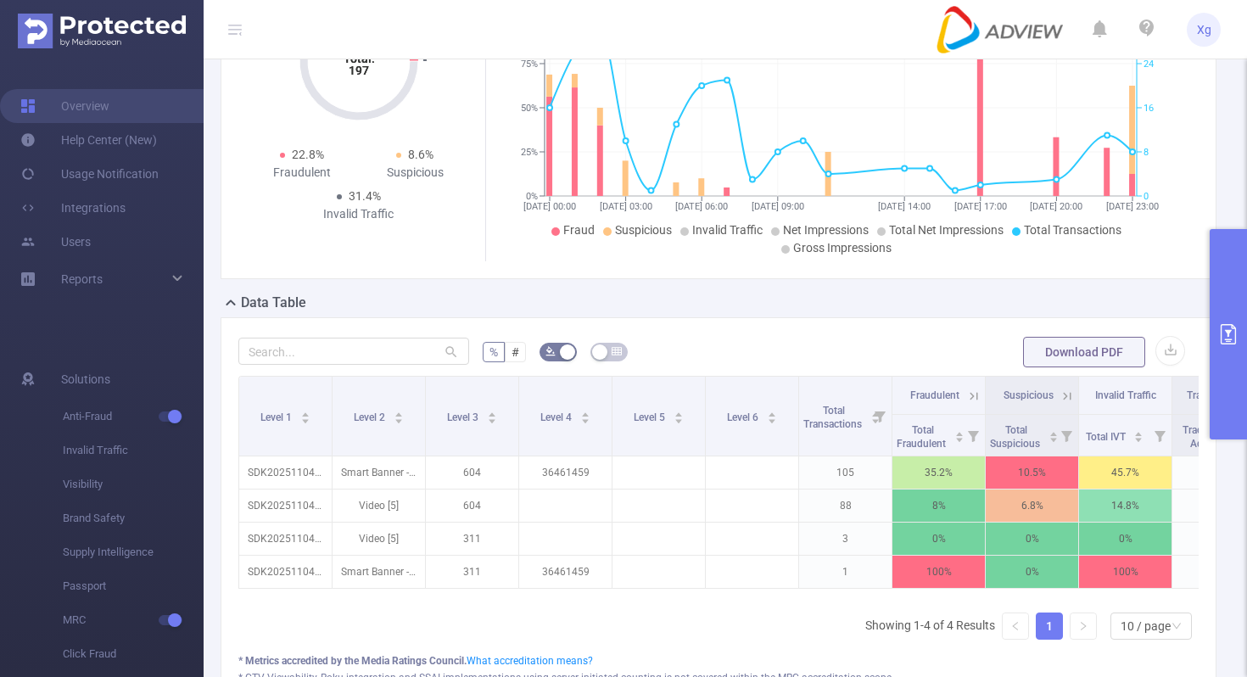
click at [1231, 284] on button "primary" at bounding box center [1227, 334] width 37 height 210
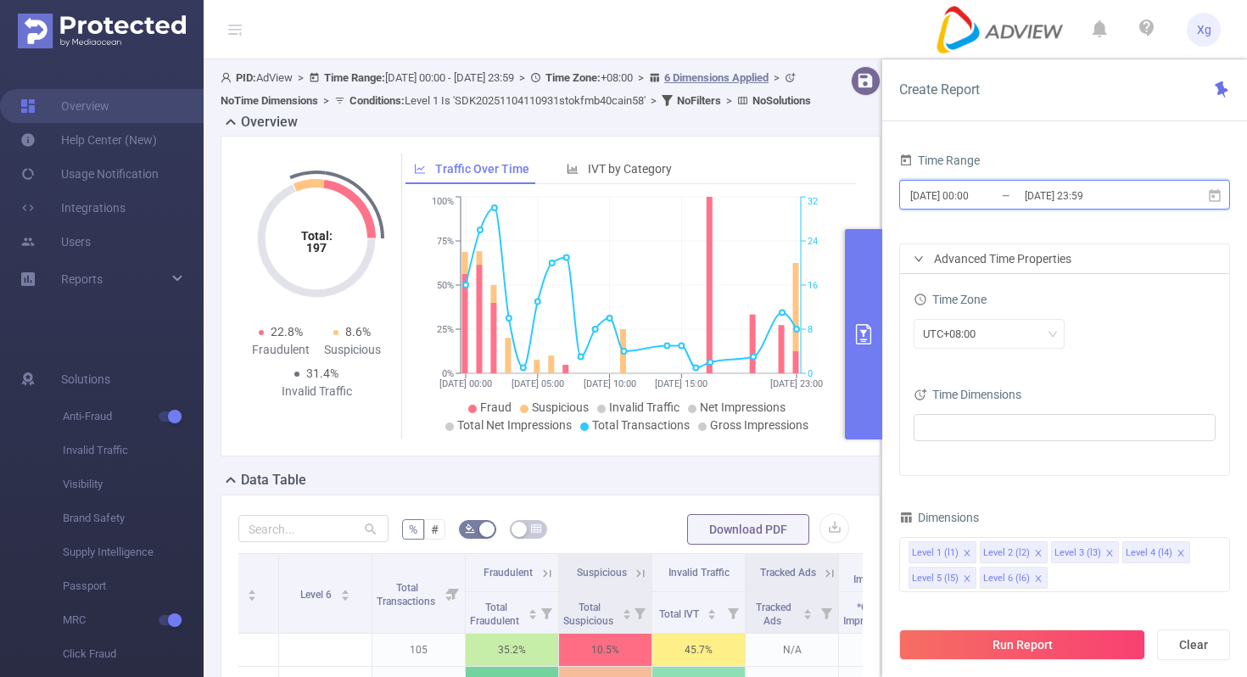
click at [1219, 191] on icon at bounding box center [1215, 194] width 12 height 13
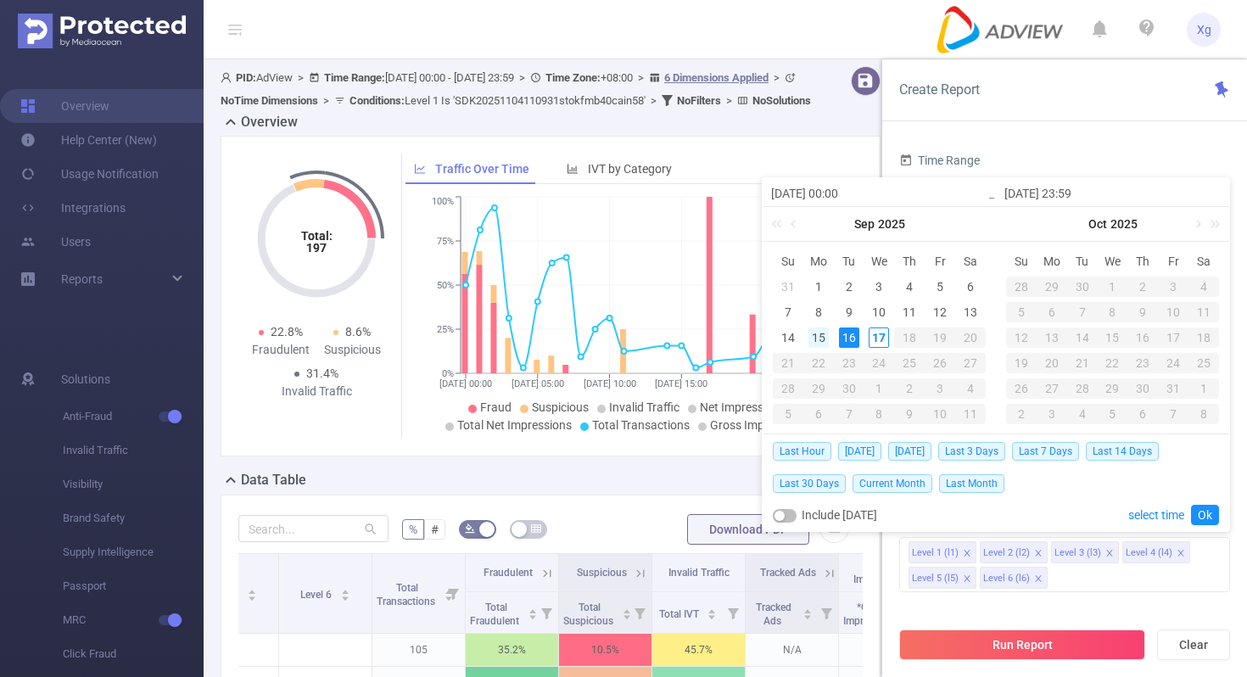
click at [818, 338] on div "15" at bounding box center [818, 337] width 20 height 20
click at [856, 334] on div "16" at bounding box center [849, 337] width 20 height 20
type input "[DATE] 00:00"
click at [1199, 513] on link "Ok" at bounding box center [1205, 515] width 28 height 20
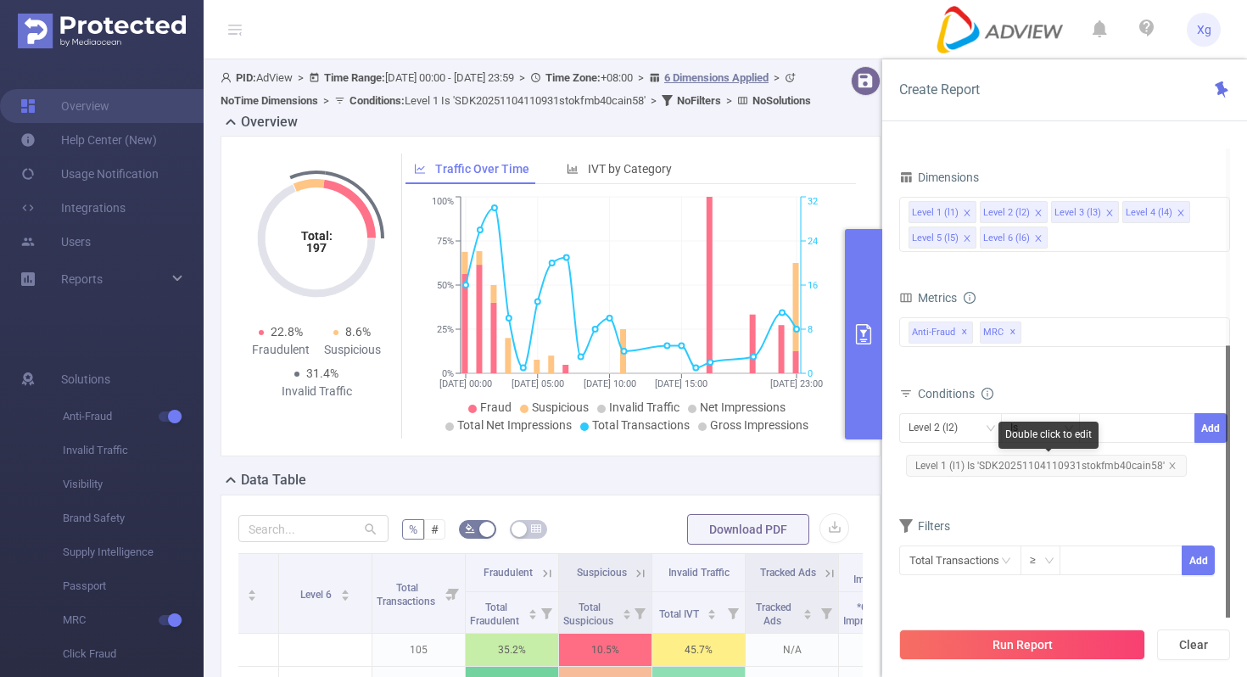
click at [1007, 466] on span "Level 1 (l1) Is 'SDK20251104110931stokfmb40cain58'" at bounding box center [1046, 466] width 281 height 22
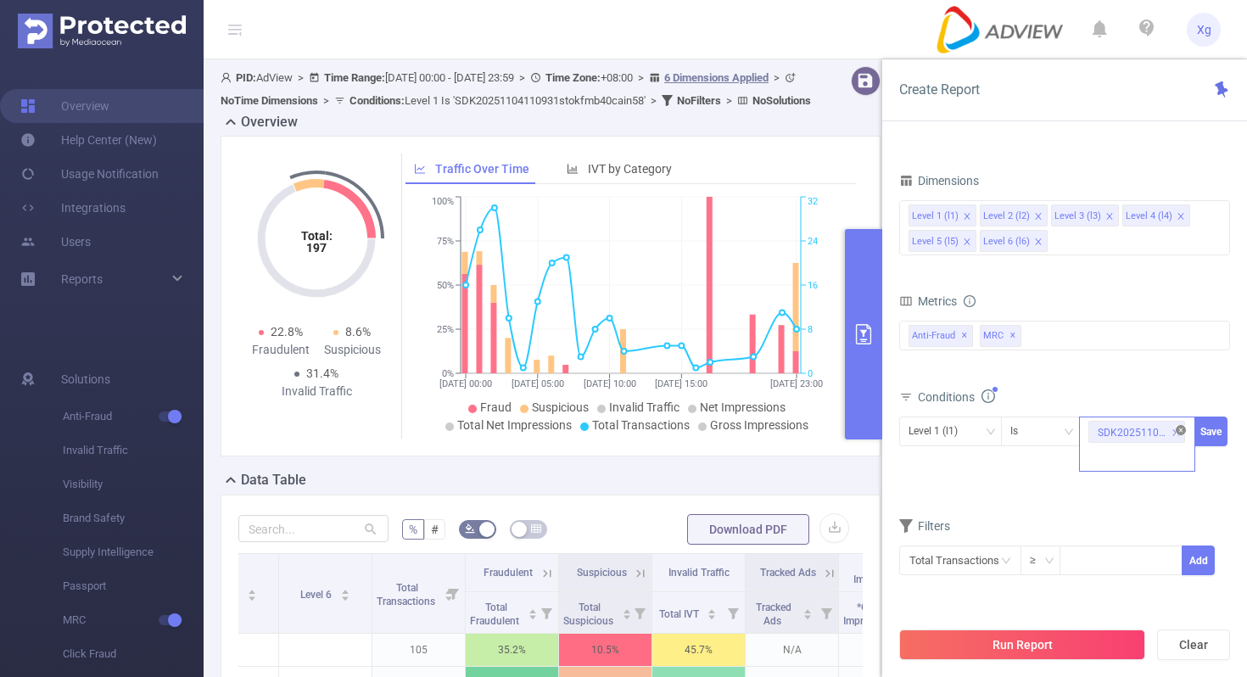
click at [1180, 429] on icon "icon: close-circle" at bounding box center [1180, 430] width 10 height 10
click at [1141, 413] on div "Conditions" at bounding box center [1064, 399] width 331 height 28
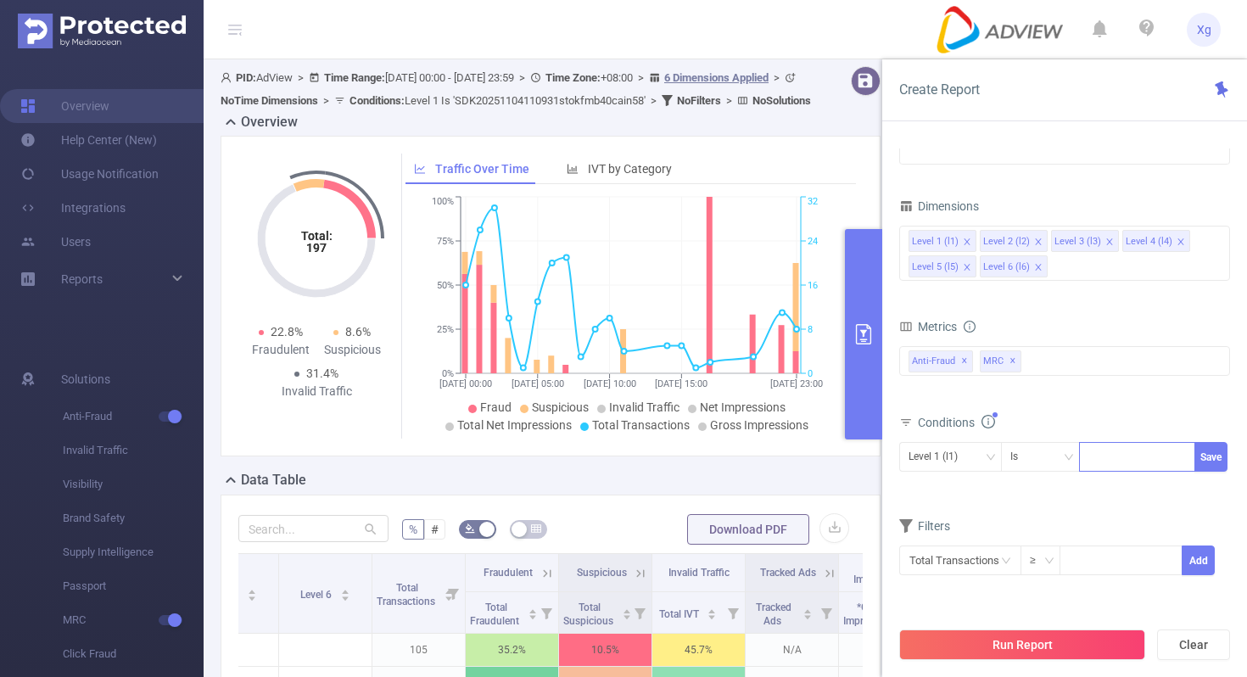
click at [1161, 450] on div at bounding box center [1137, 457] width 98 height 28
paste input "SDK20251104110929rjmrpnnn2yvgfh9"
type input "SDK20251104110929rjmrpnnn2yvgfh9"
click at [1214, 449] on button "Save" at bounding box center [1210, 457] width 33 height 30
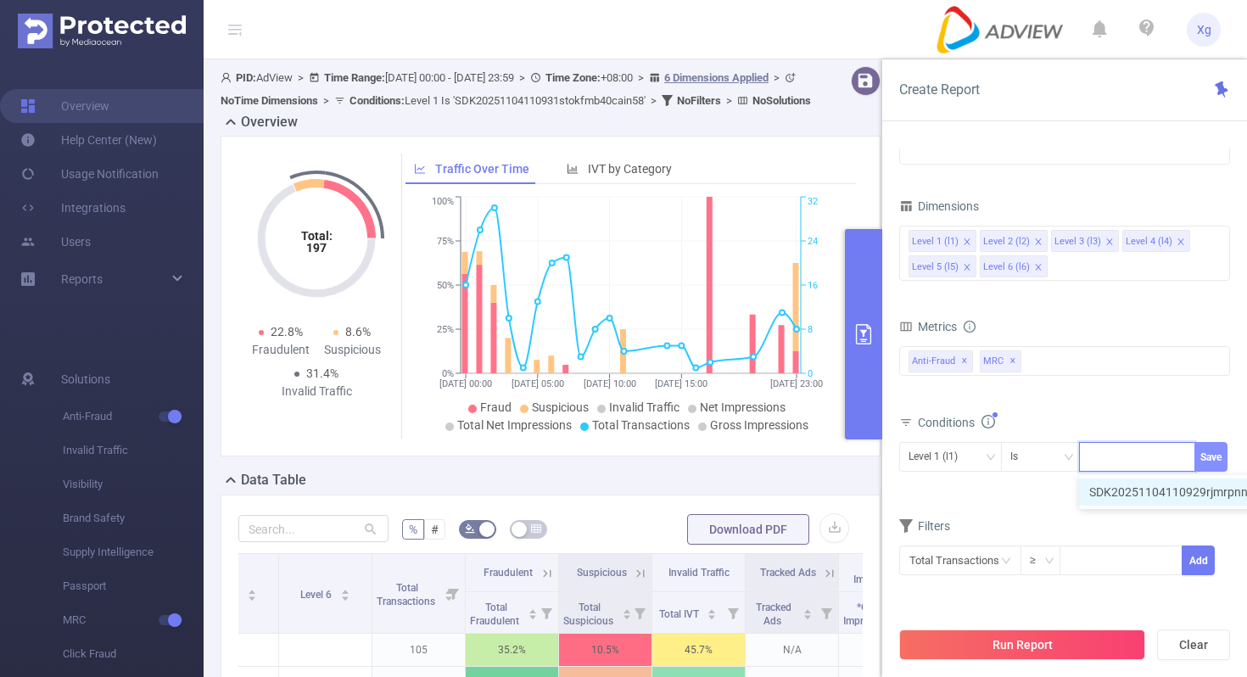
scroll to position [0, 0]
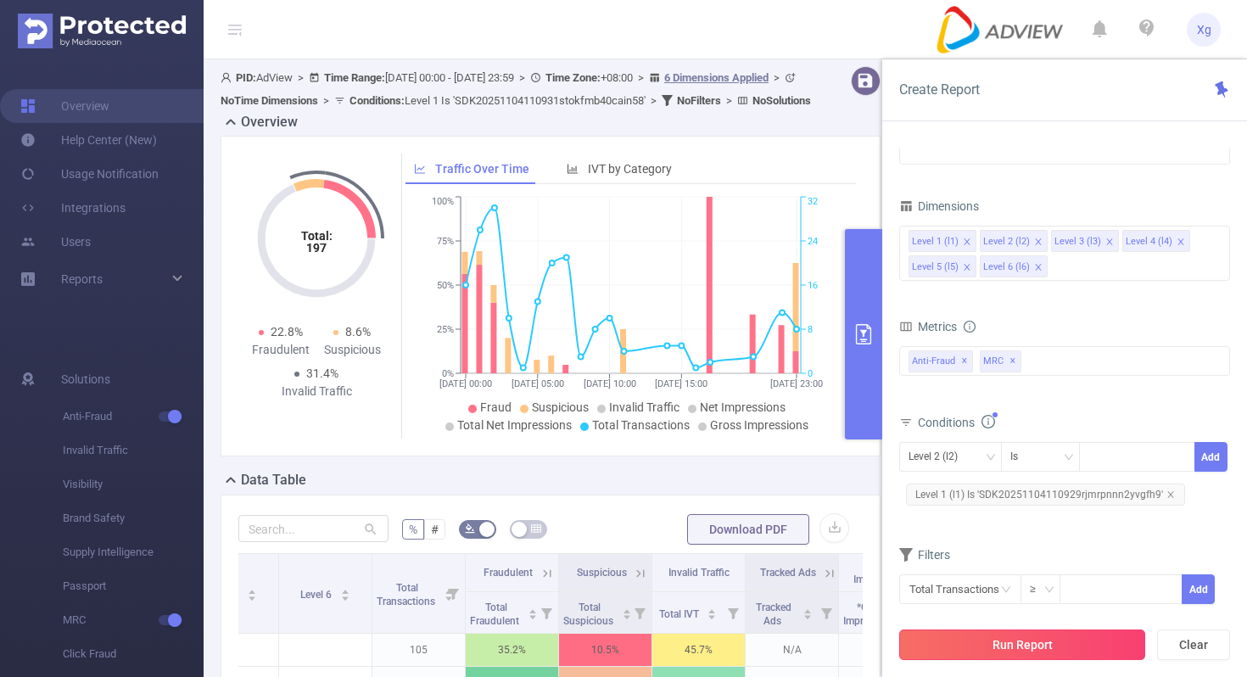
click at [985, 635] on button "Run Report" at bounding box center [1022, 644] width 246 height 31
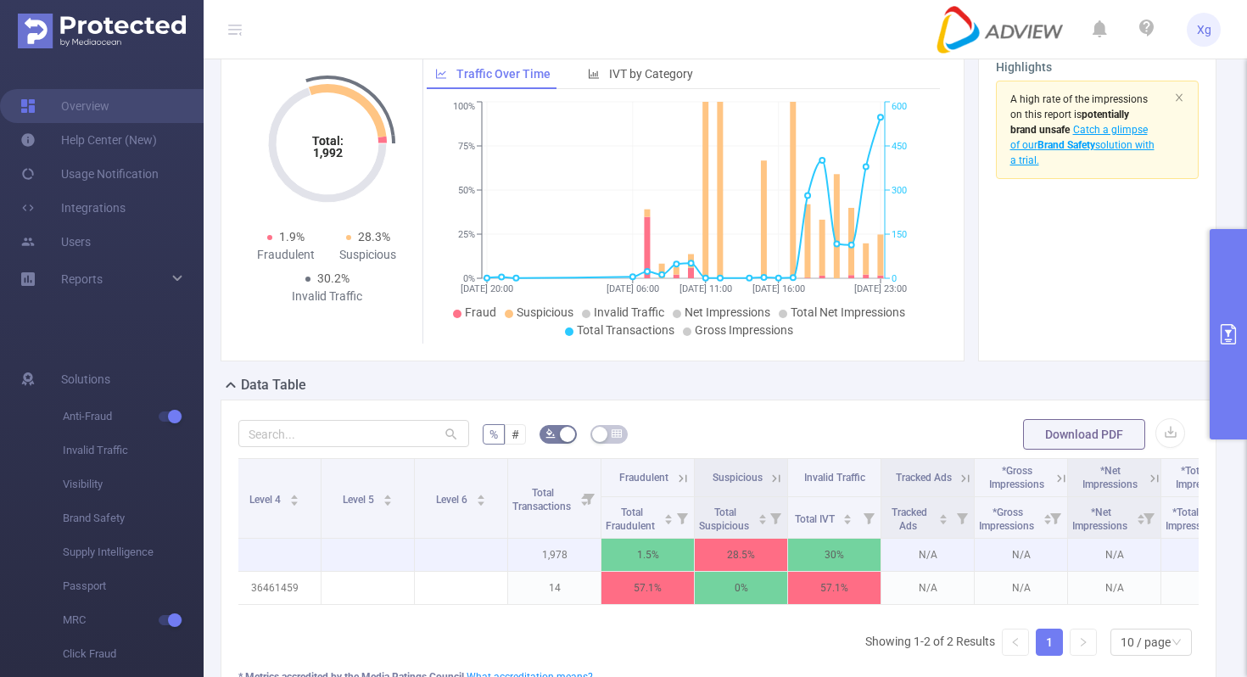
scroll to position [0, 183]
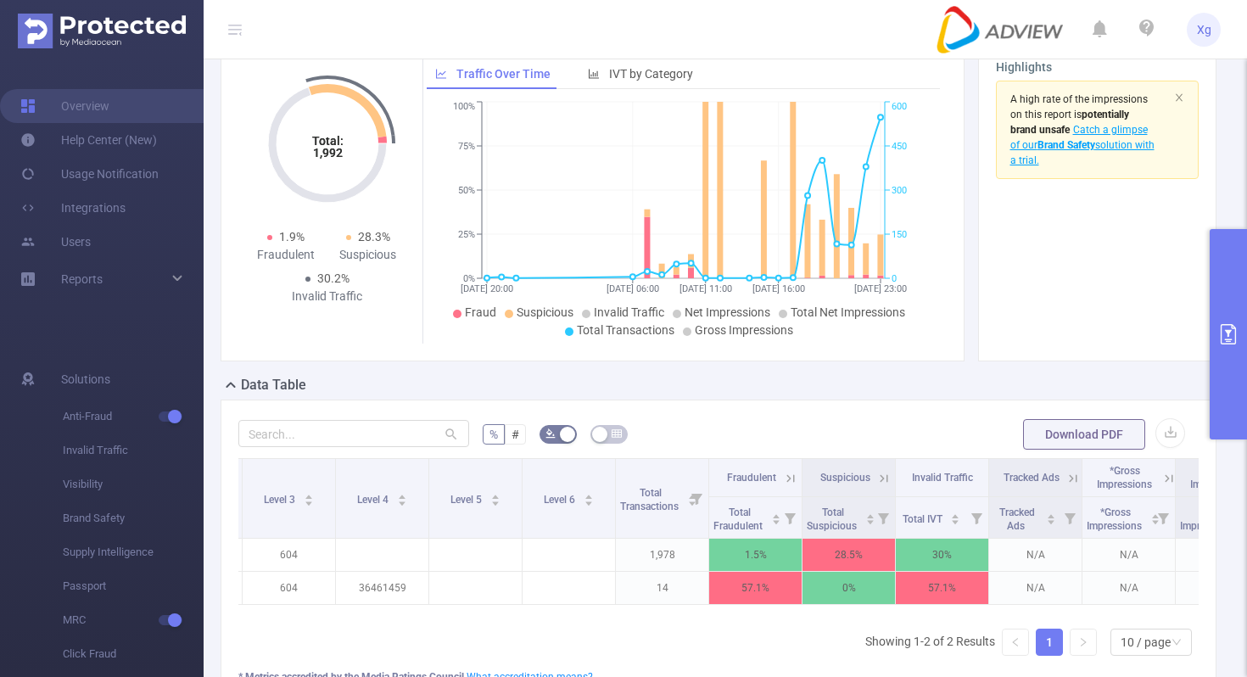
click at [1237, 283] on button "primary" at bounding box center [1227, 334] width 37 height 210
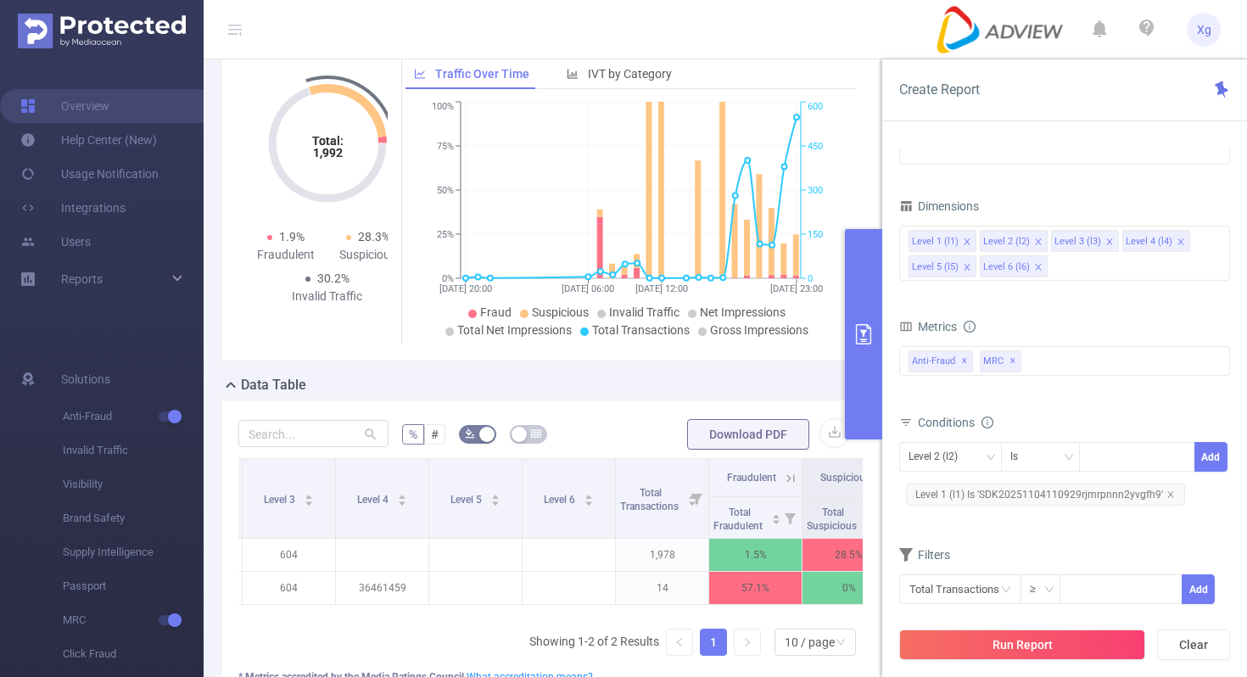
click at [1230, 283] on div "Level 1 (l1) Level 2 (l2) Level 3 (l3) Level 4 (l4) Level 5 (l5) Level 6 (l6)" at bounding box center [1064, 254] width 331 height 65
click at [1009, 499] on span "Level 1 (l1) Is 'SDK20251104110929rjmrpnnn2yvgfh9'" at bounding box center [1045, 494] width 279 height 22
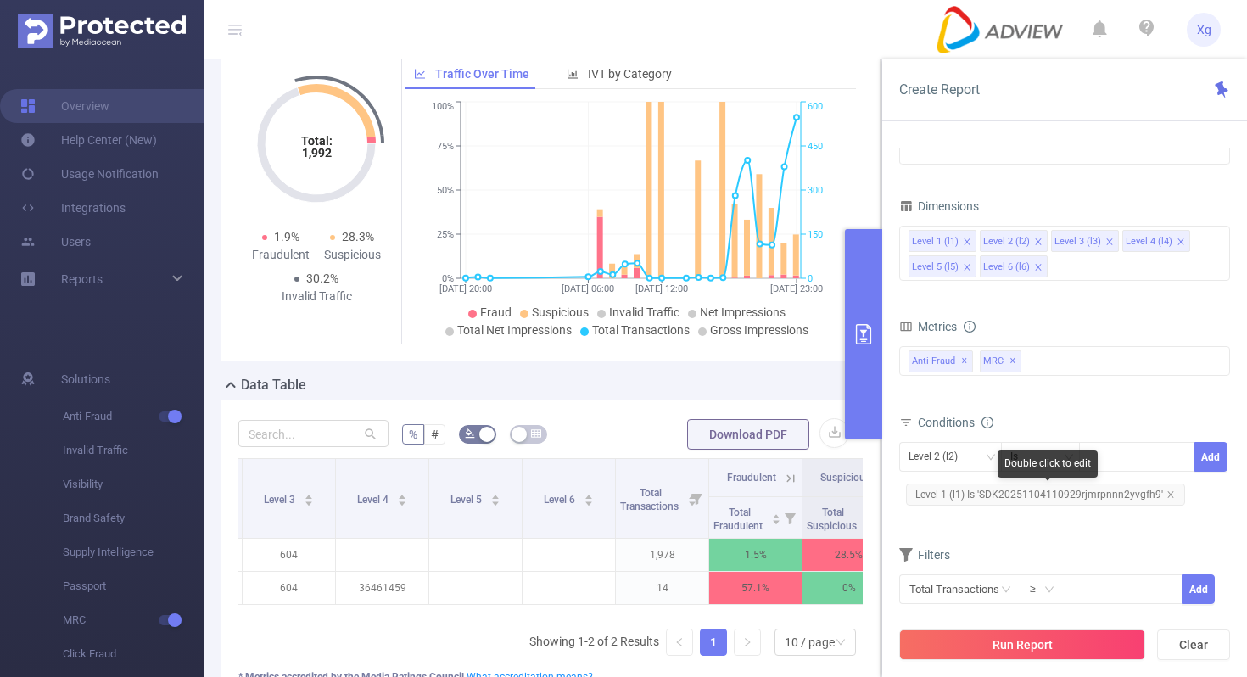
click at [1009, 499] on span "Level 1 (l1) Is 'SDK20251104110929rjmrpnnn2yvgfh9'" at bounding box center [1045, 494] width 279 height 22
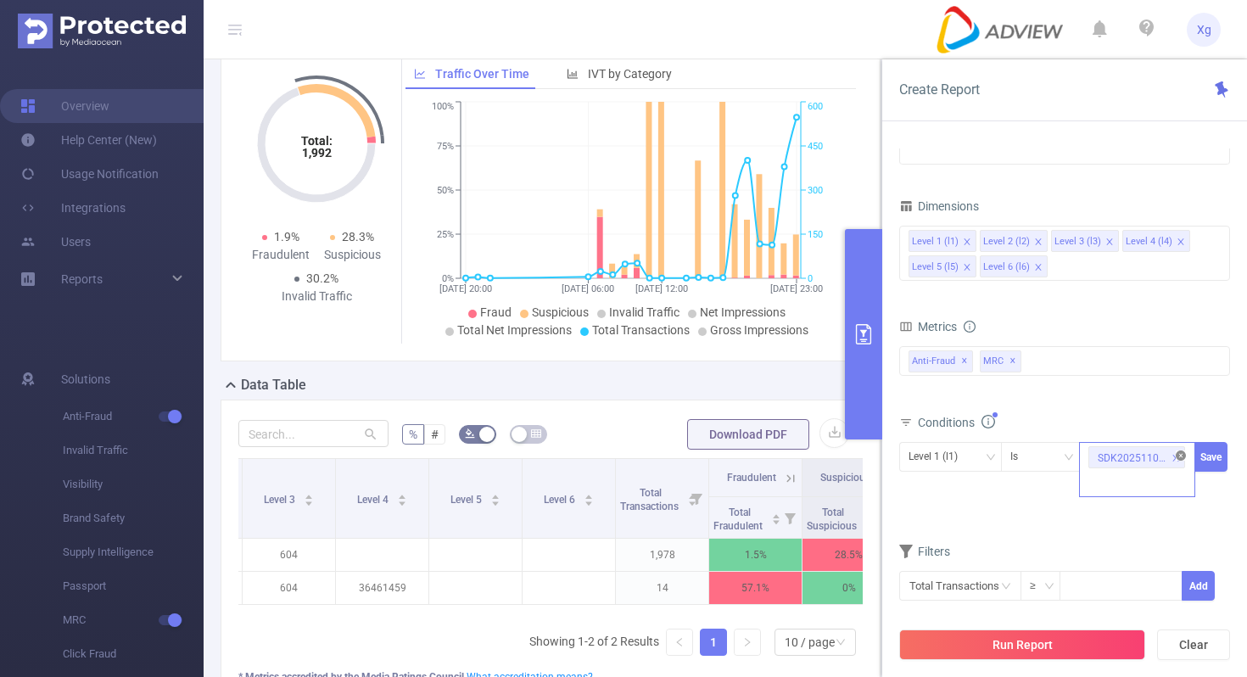
click at [1181, 455] on icon "icon: close-circle" at bounding box center [1180, 455] width 10 height 10
click at [1149, 455] on div "SDK20251104110929rjmrpnnn2yvgfh9" at bounding box center [1137, 457] width 98 height 28
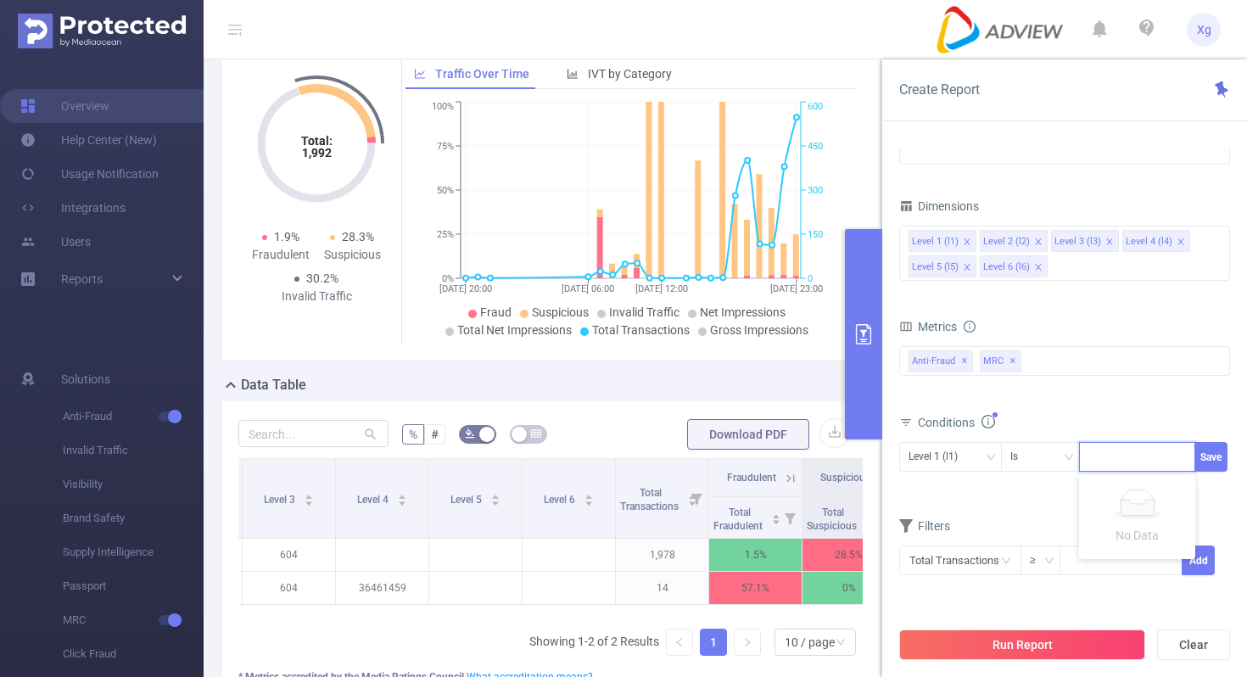
paste input "SDK202507300707503of854krsljgy0j"
type input "SDK202507300707503of854krsljgy0j"
click at [1217, 453] on button "Save" at bounding box center [1210, 457] width 33 height 30
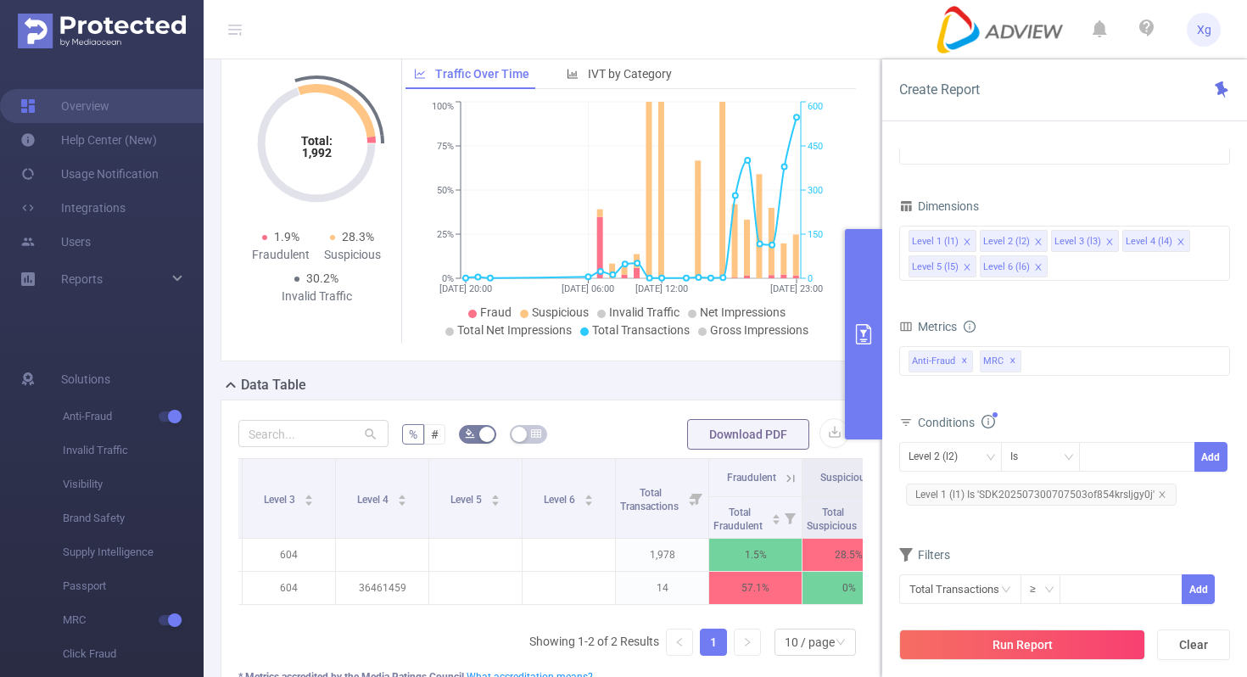
click at [992, 662] on div "Run Report Clear" at bounding box center [1064, 644] width 365 height 64
click at [999, 653] on button "Run Report" at bounding box center [1022, 644] width 246 height 31
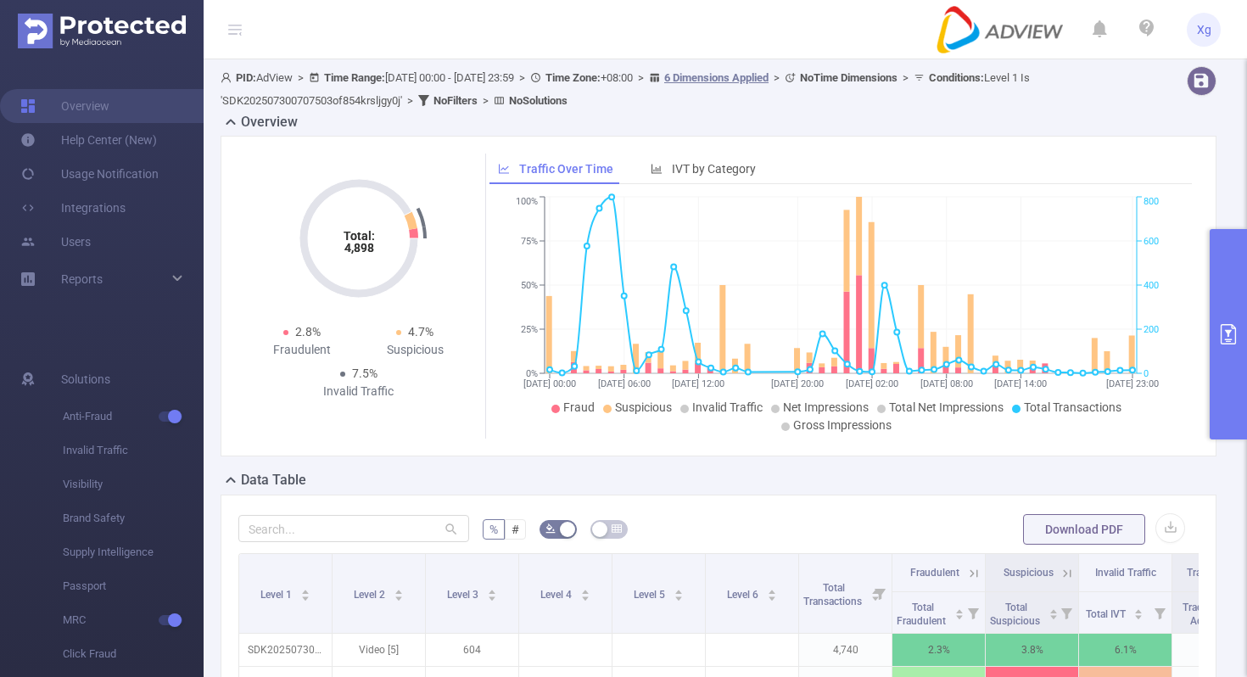
scroll to position [411, 0]
